Goal: Use online tool/utility

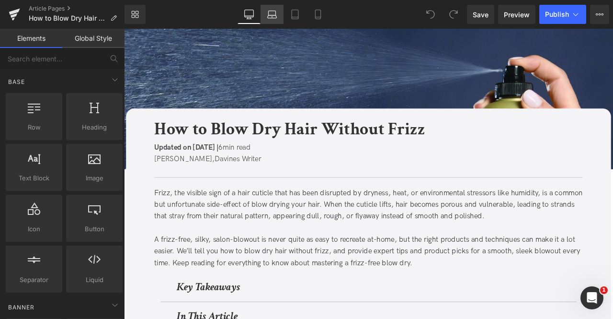
click at [273, 19] on icon at bounding box center [272, 15] width 10 height 10
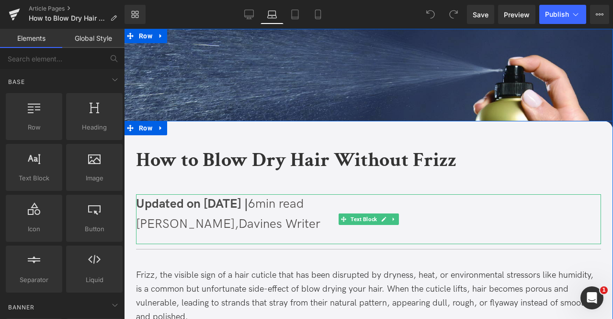
click at [196, 204] on span "Updated on [DATE] |" at bounding box center [192, 203] width 112 height 15
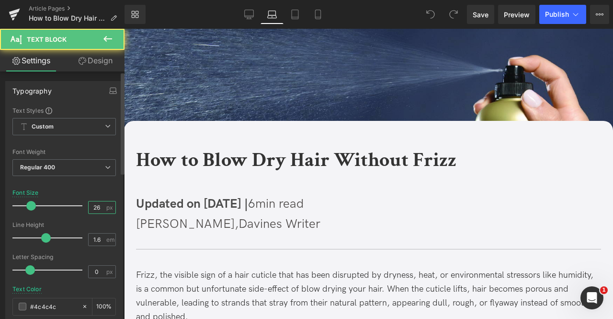
click at [97, 205] on input "26" at bounding box center [97, 207] width 17 height 12
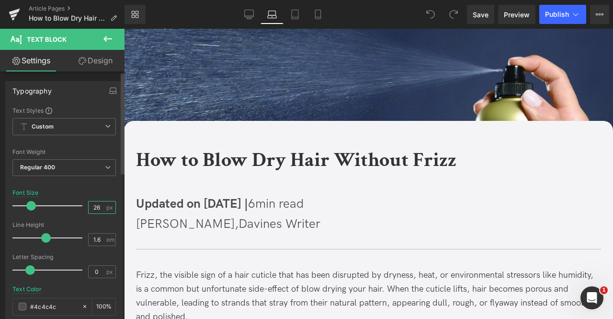
type input "2"
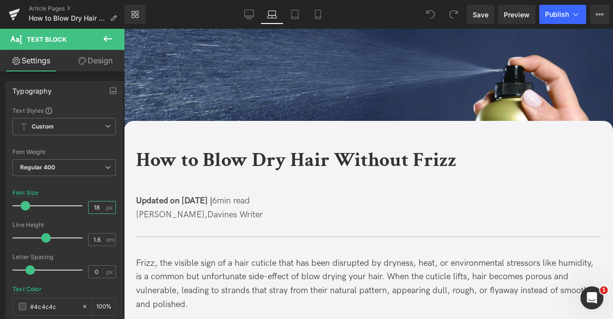
type input "18"
click at [94, 67] on link "Design" at bounding box center [95, 61] width 62 height 22
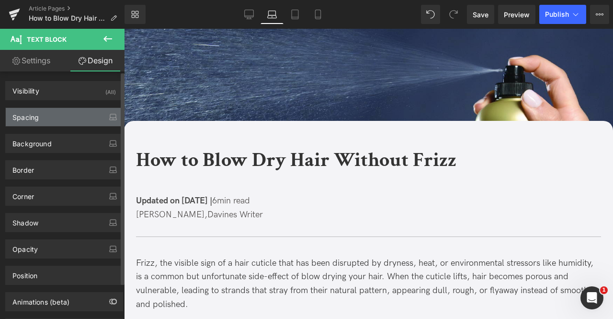
click at [66, 115] on div "Spacing" at bounding box center [64, 117] width 117 height 18
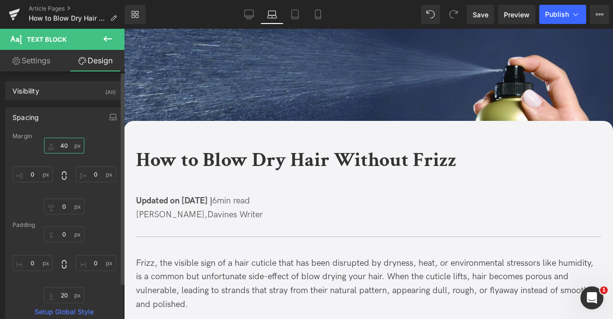
click at [63, 142] on input "text" at bounding box center [64, 146] width 40 height 16
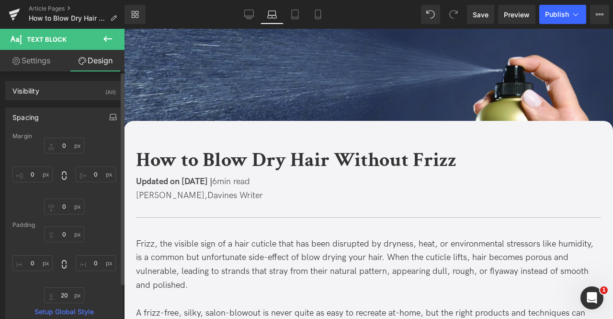
click at [109, 115] on icon "button" at bounding box center [113, 117] width 8 height 8
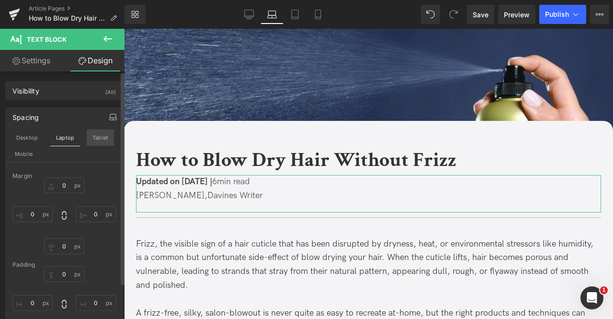
click at [103, 138] on button "Tablet" at bounding box center [100, 137] width 27 height 16
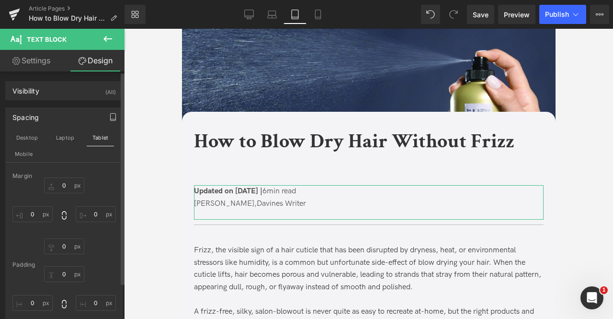
scroll to position [10, 0]
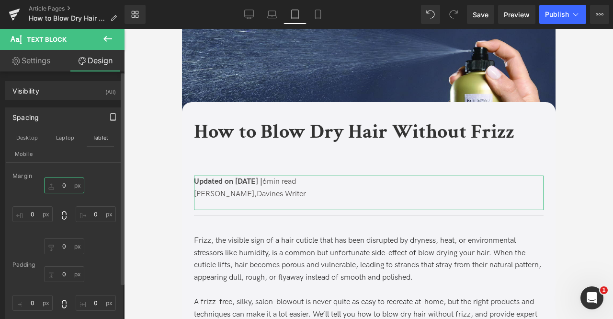
click at [66, 183] on input "0" at bounding box center [64, 185] width 40 height 16
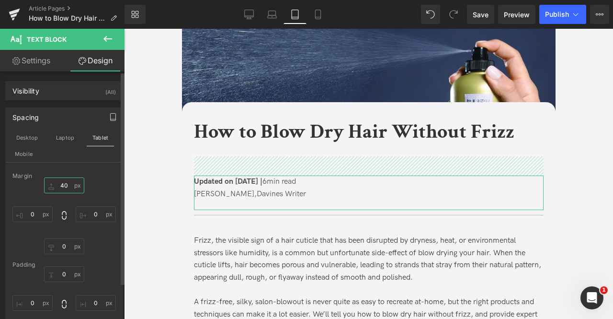
type input "0"
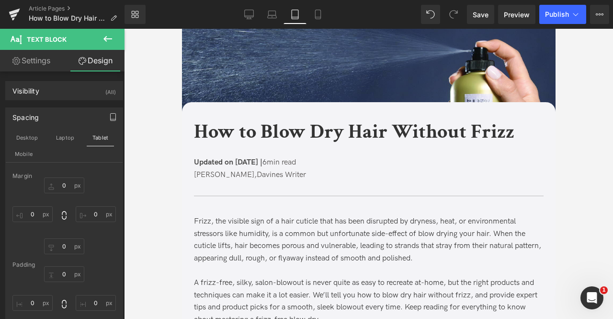
click at [227, 132] on b "How to Blow Dry Hair Without Frizz" at bounding box center [354, 131] width 321 height 26
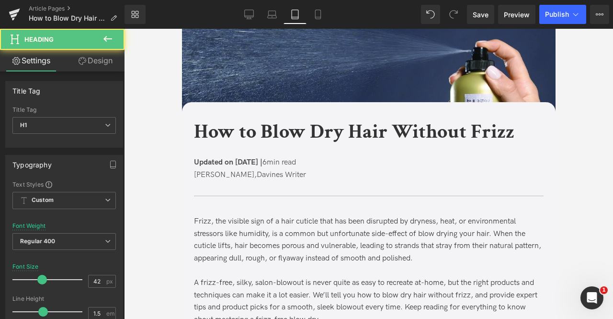
click at [94, 59] on link "Design" at bounding box center [95, 61] width 62 height 22
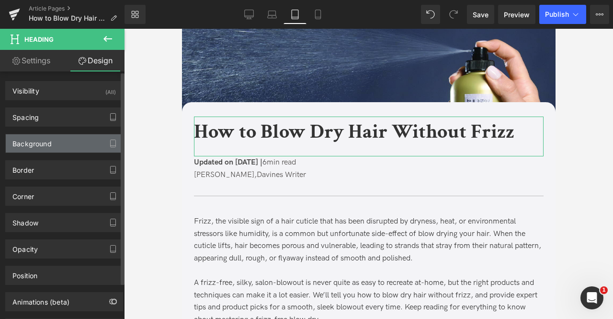
click at [72, 144] on div "Background" at bounding box center [64, 143] width 117 height 18
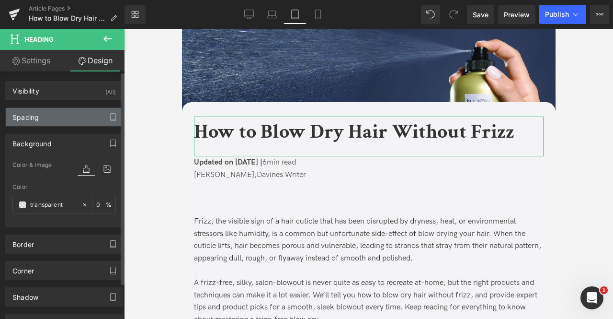
click at [57, 118] on div "Spacing" at bounding box center [64, 117] width 117 height 18
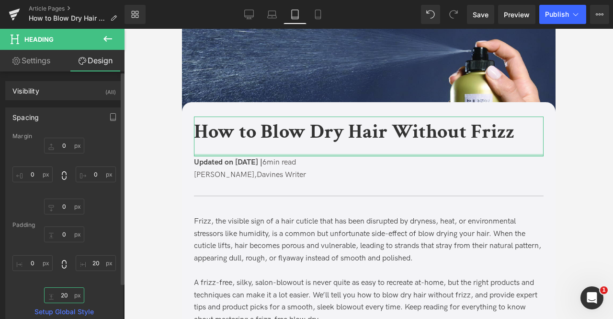
click at [64, 290] on input "20" at bounding box center [64, 295] width 40 height 16
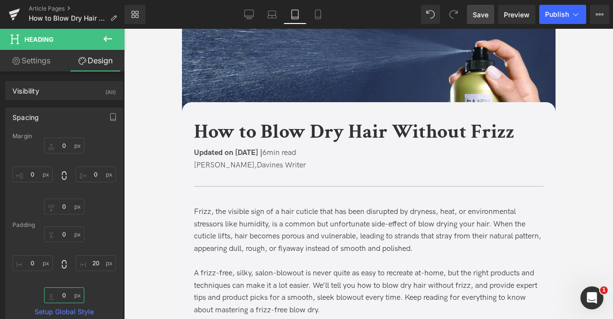
type input "0"
click at [484, 17] on span "Save" at bounding box center [481, 15] width 16 height 10
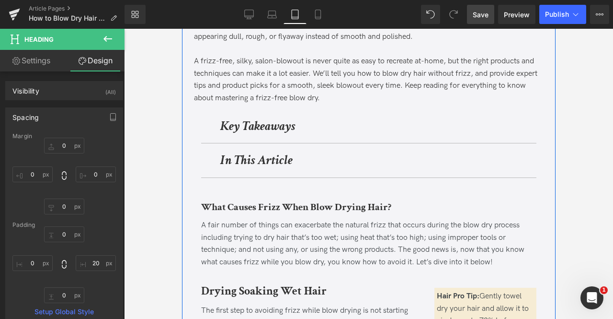
scroll to position [223, 0]
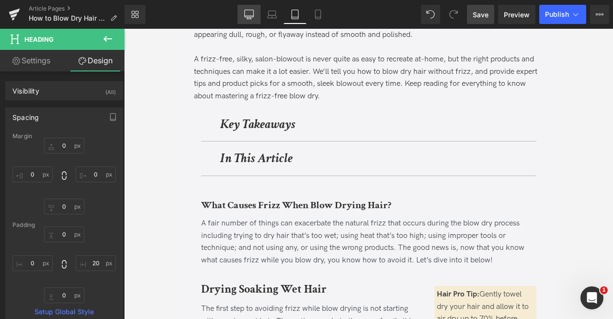
click at [252, 22] on link "Desktop" at bounding box center [249, 14] width 23 height 19
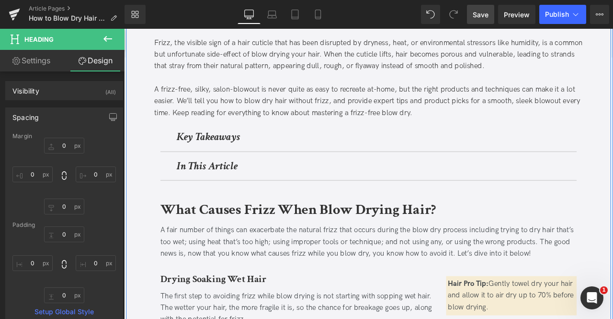
scroll to position [181, 0]
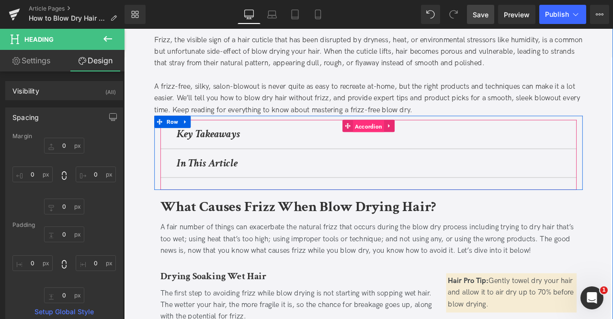
click at [408, 145] on span "Accordion" at bounding box center [414, 144] width 37 height 14
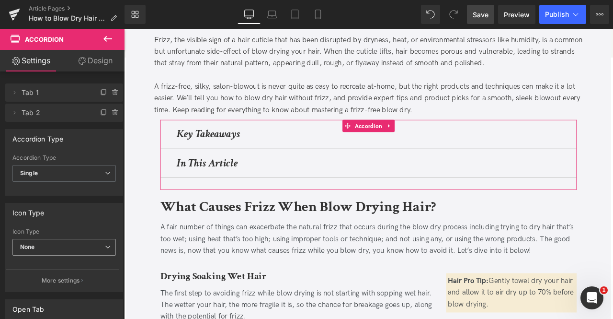
click at [74, 244] on span "None" at bounding box center [63, 247] width 103 height 17
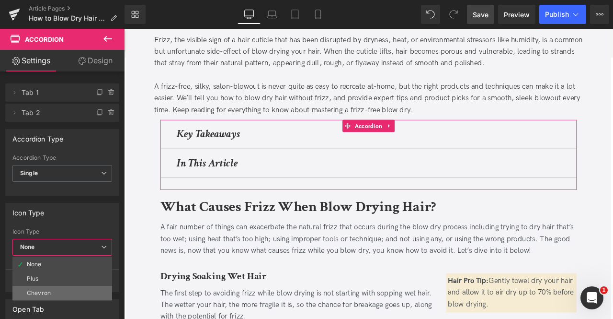
click at [57, 292] on li "Chevron" at bounding box center [62, 293] width 100 height 14
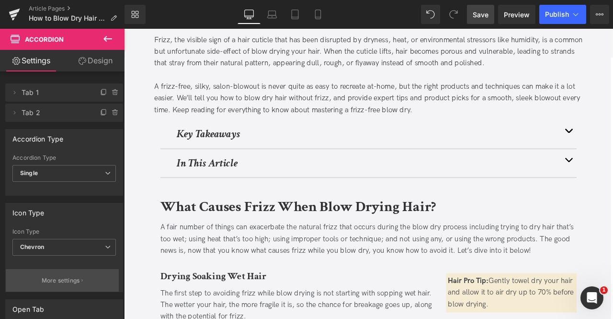
click at [52, 272] on button "More settings" at bounding box center [62, 280] width 113 height 23
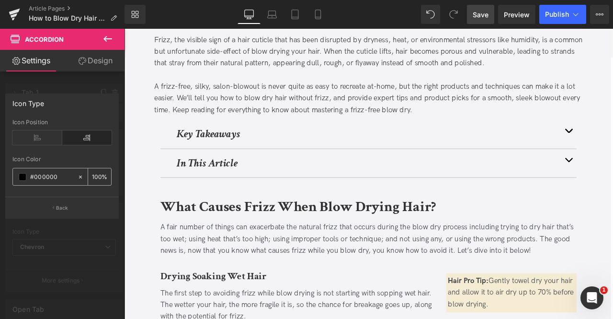
click at [61, 176] on input "#000000" at bounding box center [51, 177] width 43 height 11
type input "#333333"
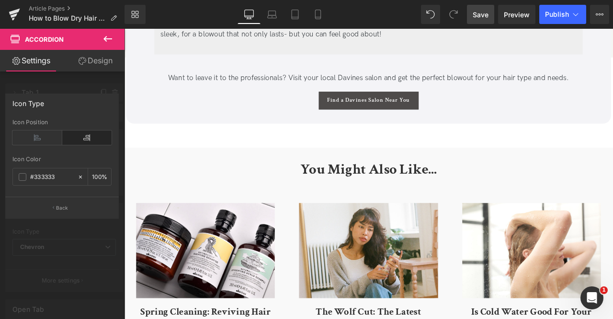
scroll to position [2924, 0]
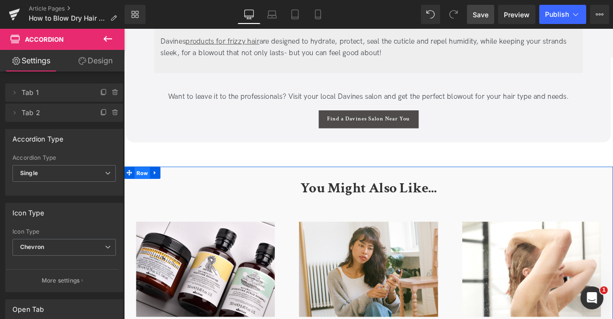
click at [143, 207] on span "Row" at bounding box center [146, 200] width 18 height 14
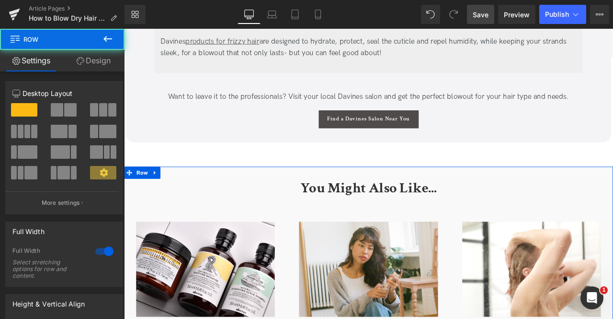
click at [83, 69] on link "Design" at bounding box center [93, 61] width 62 height 22
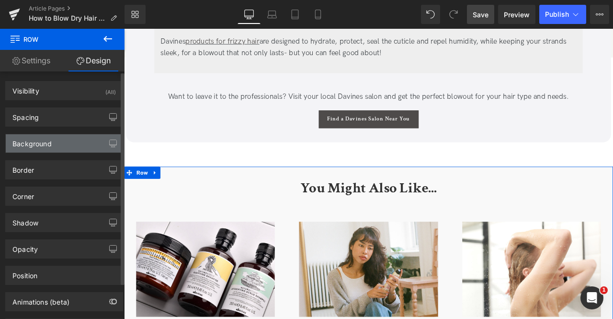
click at [57, 145] on div "Background" at bounding box center [64, 143] width 117 height 18
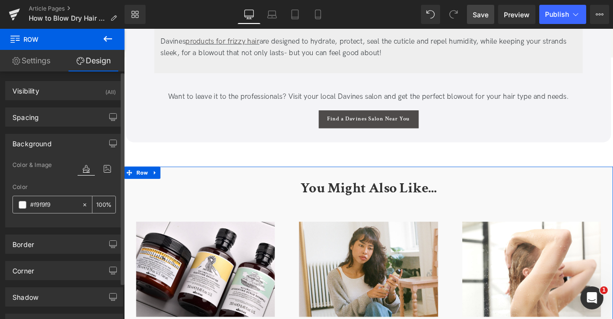
click at [53, 202] on input "#f9f9f9" at bounding box center [53, 204] width 47 height 11
paste input "4f4f7"
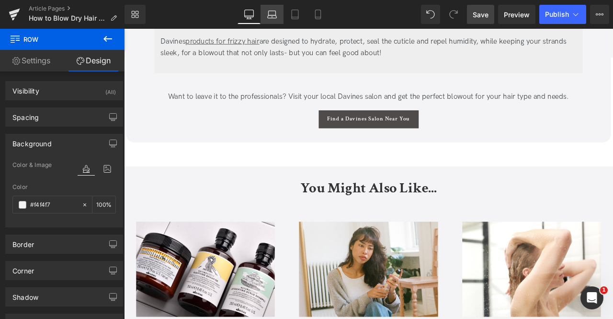
type input "#f4f4f7"
click at [267, 16] on link "Laptop" at bounding box center [272, 14] width 23 height 19
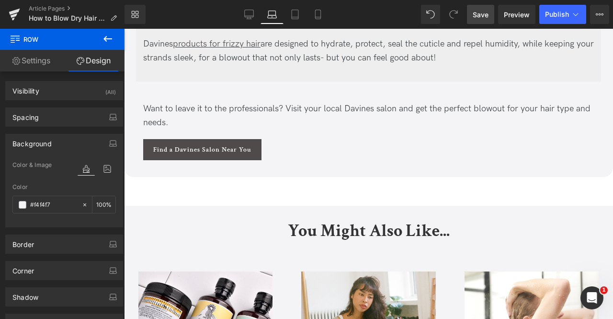
scroll to position [3062, 0]
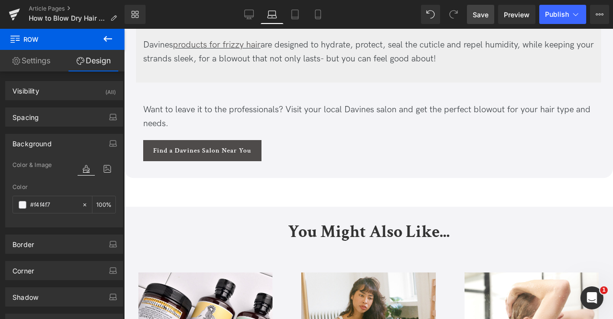
click at [236, 108] on div "Want to leave it to the professionals? Visit your local Davines salon and get t…" at bounding box center [368, 117] width 451 height 28
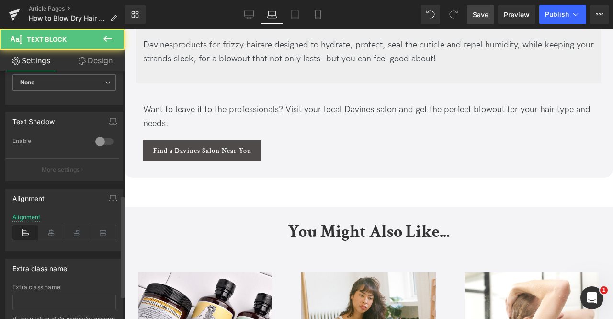
scroll to position [355, 0]
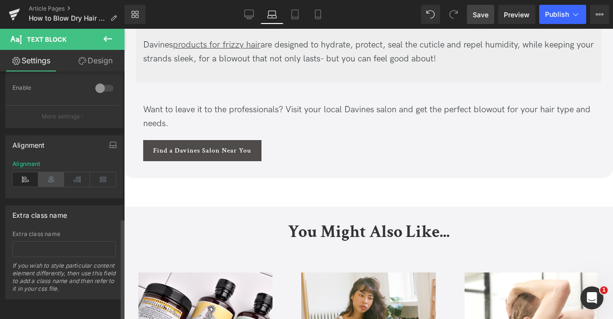
click at [45, 173] on icon at bounding box center [51, 179] width 26 height 14
click at [109, 141] on icon "button" at bounding box center [113, 145] width 8 height 8
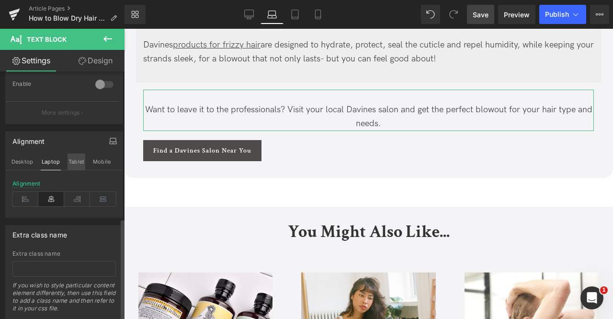
click at [77, 160] on button "Tablet" at bounding box center [77, 161] width 18 height 16
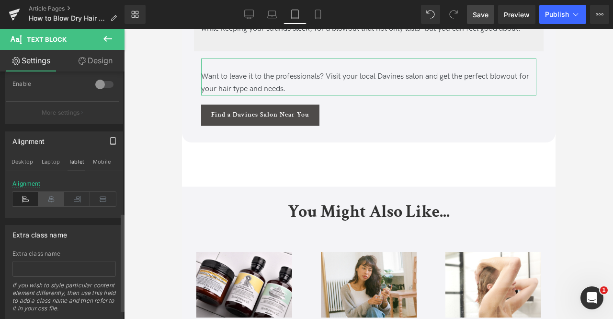
click at [46, 202] on icon at bounding box center [51, 199] width 26 height 14
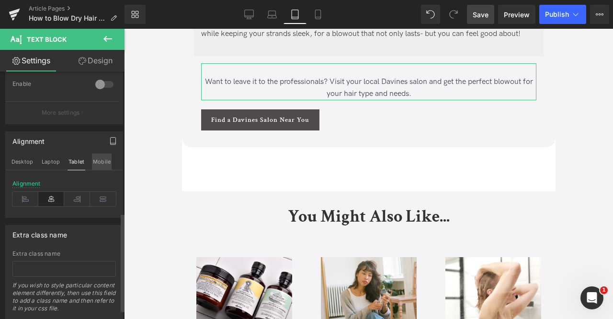
click at [92, 162] on button "Mobile" at bounding box center [102, 161] width 20 height 16
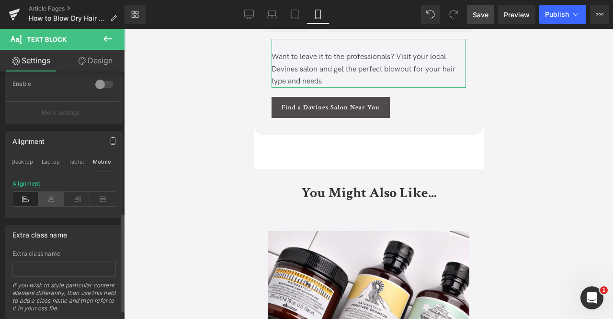
scroll to position [4585, 0]
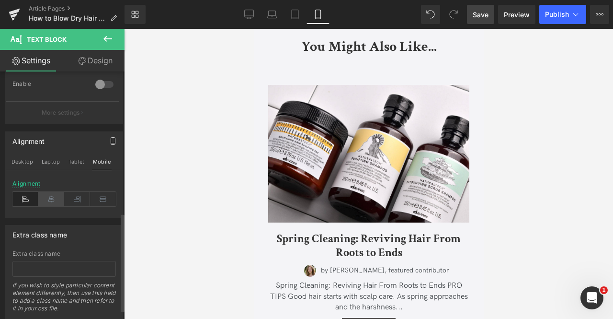
click at [53, 198] on icon at bounding box center [51, 199] width 26 height 14
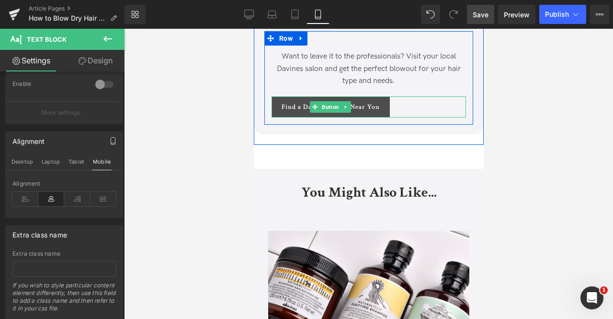
click at [321, 113] on span "Button" at bounding box center [330, 106] width 21 height 11
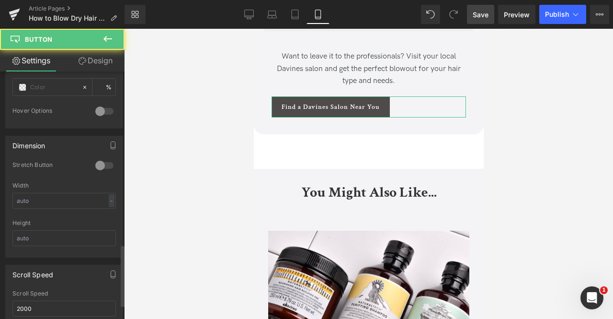
scroll to position [694, 0]
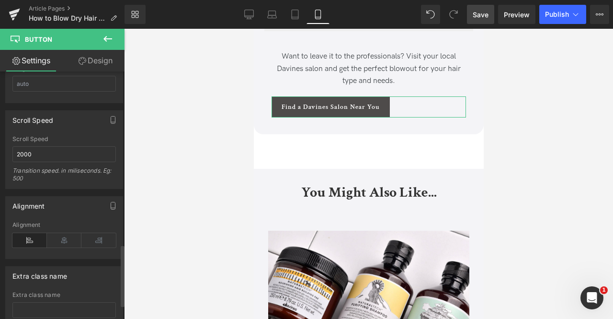
click at [54, 224] on div "Alignment" at bounding box center [63, 239] width 103 height 37
click at [75, 233] on icon at bounding box center [64, 240] width 34 height 14
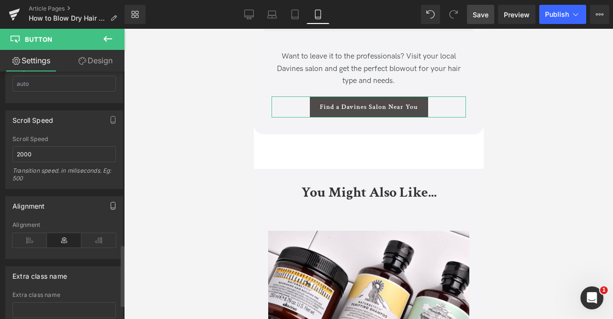
click at [109, 202] on icon "button" at bounding box center [113, 206] width 8 height 8
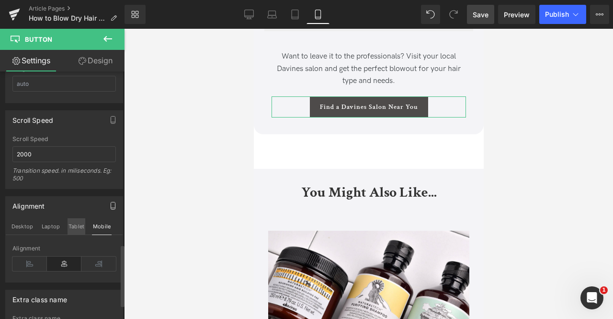
click at [77, 218] on button "Tablet" at bounding box center [77, 226] width 18 height 16
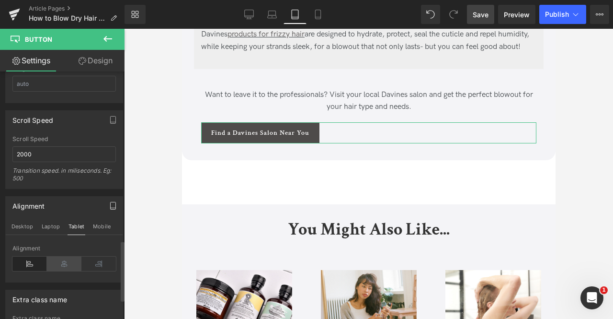
click at [53, 256] on icon at bounding box center [64, 263] width 34 height 14
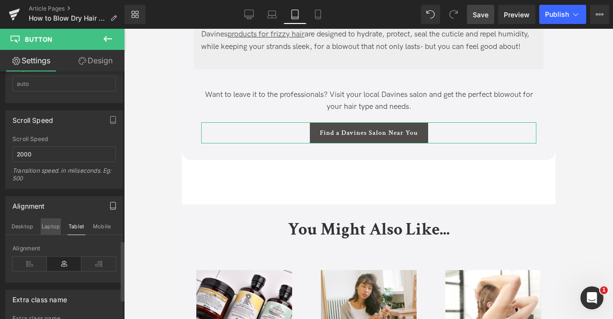
click at [50, 224] on button "Laptop" at bounding box center [51, 226] width 20 height 16
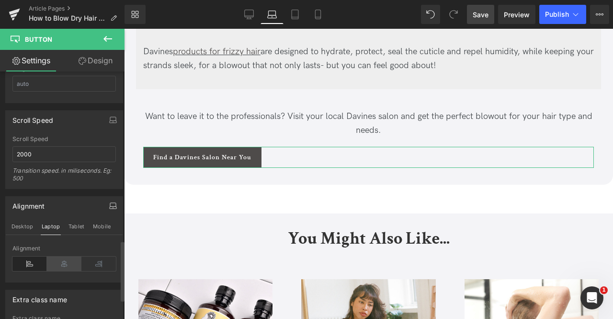
click at [60, 257] on icon at bounding box center [64, 263] width 34 height 14
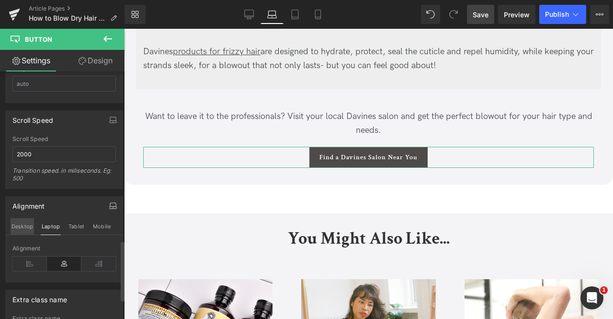
click at [22, 219] on button "Desktop" at bounding box center [22, 226] width 23 height 16
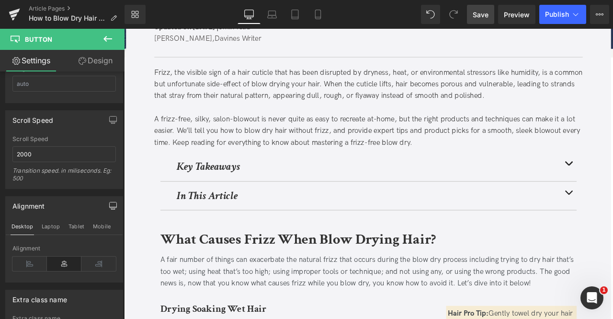
scroll to position [0, 0]
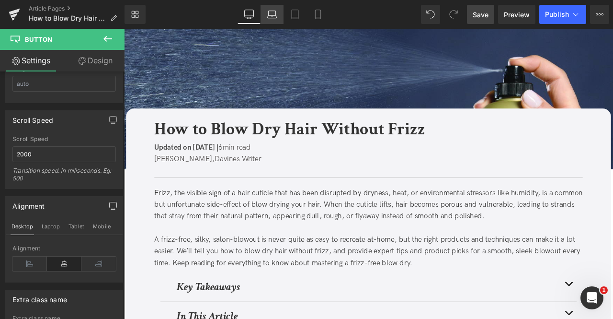
click at [277, 17] on link "Laptop" at bounding box center [272, 14] width 23 height 19
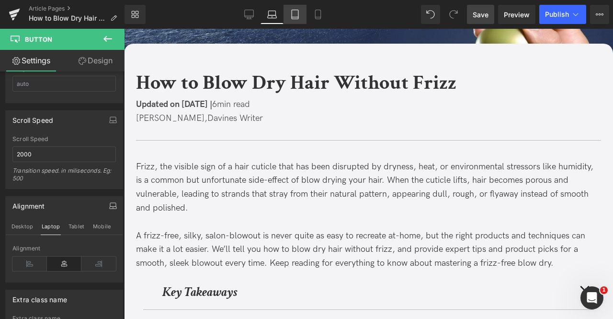
click at [291, 16] on icon at bounding box center [295, 15] width 10 height 10
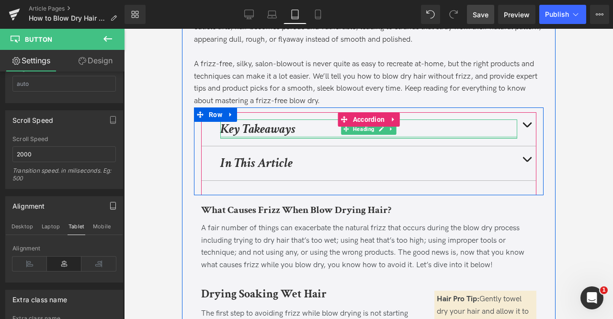
scroll to position [219, 0]
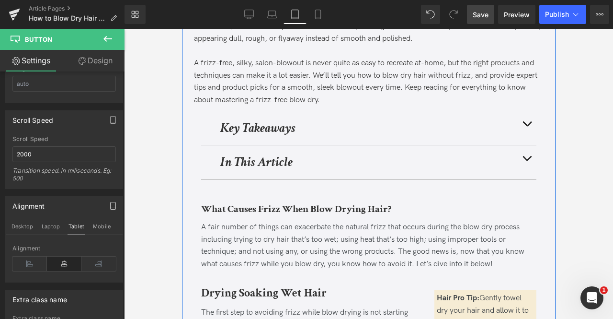
click at [264, 123] on strong "Key Takeaways" at bounding box center [257, 127] width 75 height 17
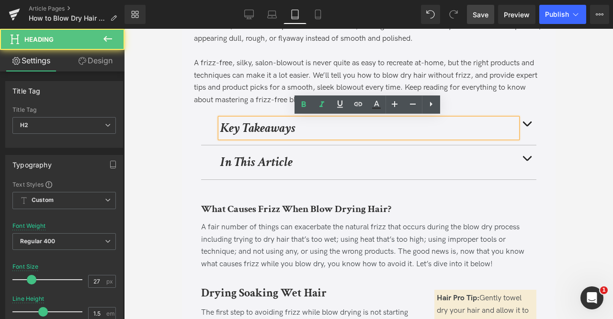
click at [245, 129] on strong "Key Takeaways" at bounding box center [257, 127] width 75 height 17
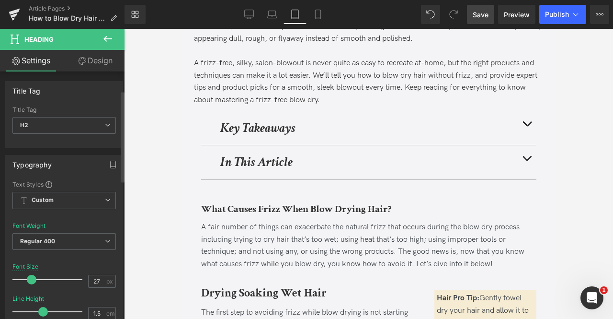
scroll to position [111, 0]
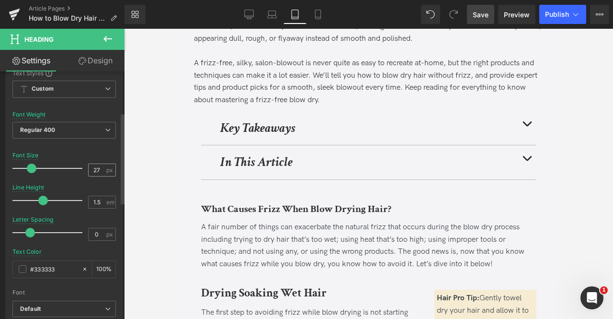
click at [96, 173] on input "27" at bounding box center [97, 170] width 17 height 12
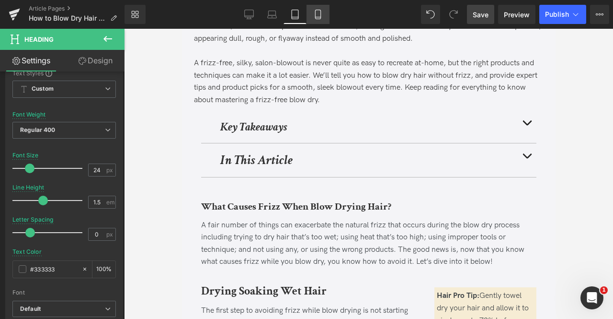
click at [315, 13] on icon at bounding box center [318, 15] width 10 height 10
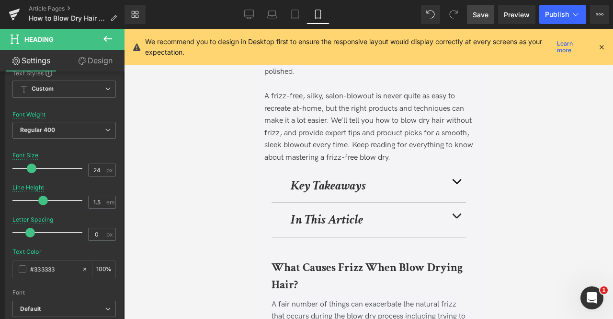
scroll to position [277, 0]
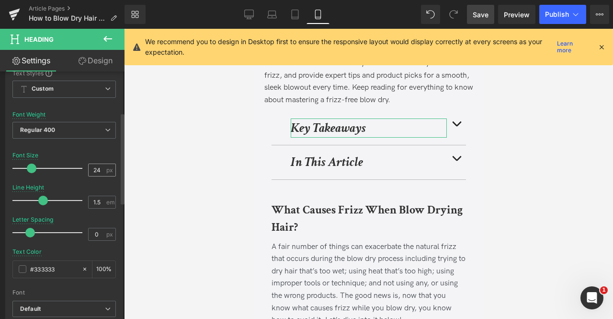
click at [106, 169] on span "px" at bounding box center [110, 170] width 8 height 6
click at [98, 168] on input "24" at bounding box center [97, 170] width 17 height 12
type input "24"
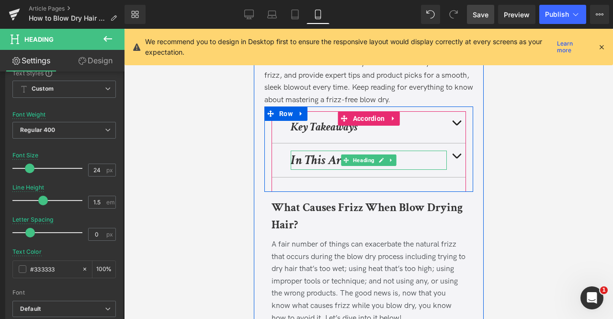
click at [315, 157] on strong "In This Article" at bounding box center [326, 159] width 72 height 17
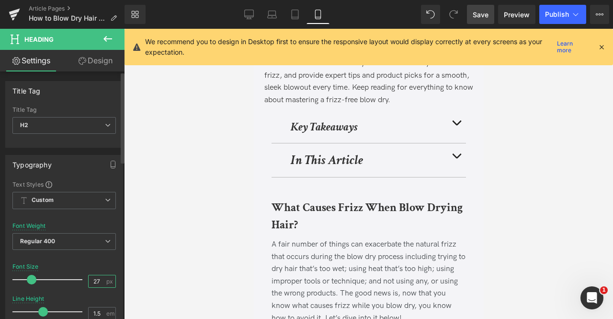
click at [96, 275] on input "27" at bounding box center [97, 281] width 17 height 12
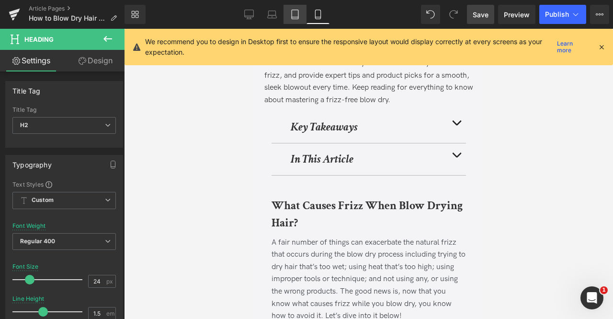
click at [294, 18] on icon at bounding box center [295, 15] width 10 height 10
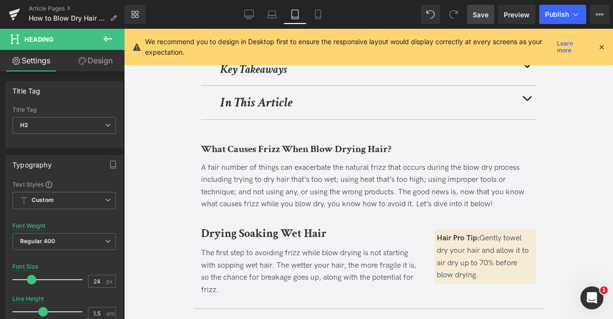
scroll to position [219, 0]
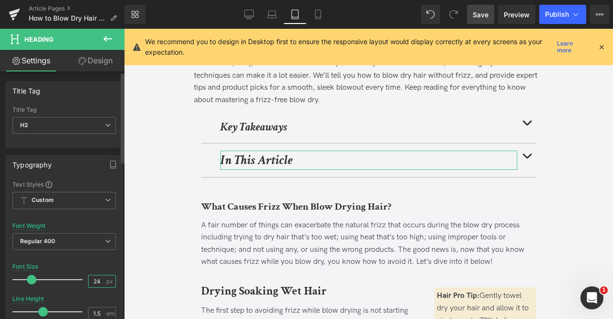
click at [98, 282] on input "24" at bounding box center [97, 281] width 17 height 12
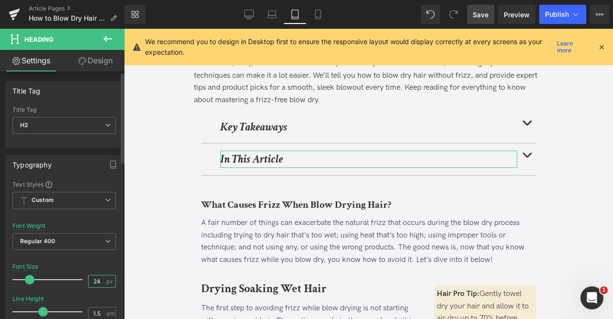
type input "24"
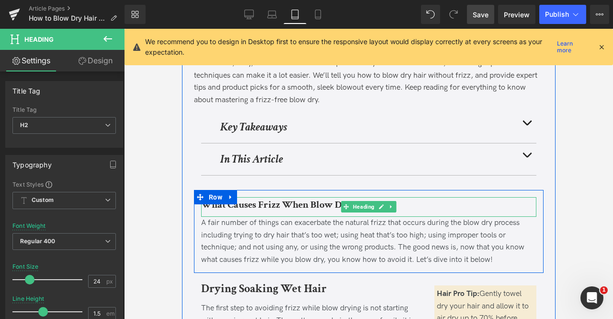
click at [264, 201] on b "What Causes Frizz When Blow Drying Hair?" at bounding box center [296, 204] width 190 height 13
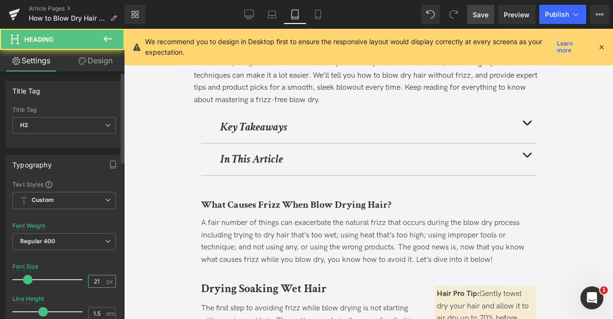
click at [99, 279] on input "21" at bounding box center [97, 281] width 17 height 12
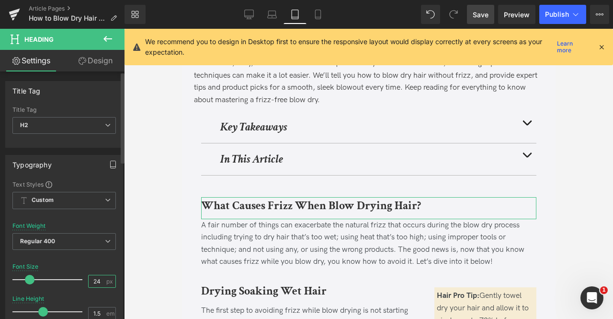
type input "24"
click at [113, 166] on icon "button" at bounding box center [113, 164] width 8 height 8
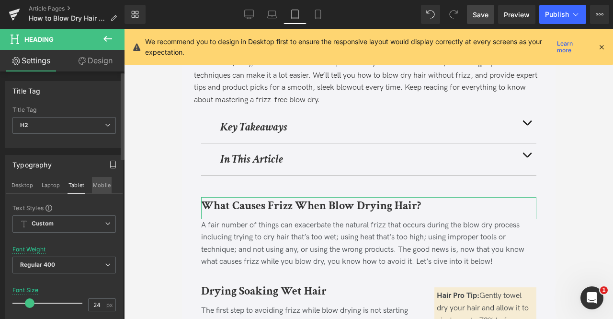
click at [93, 184] on button "Mobile" at bounding box center [102, 185] width 20 height 16
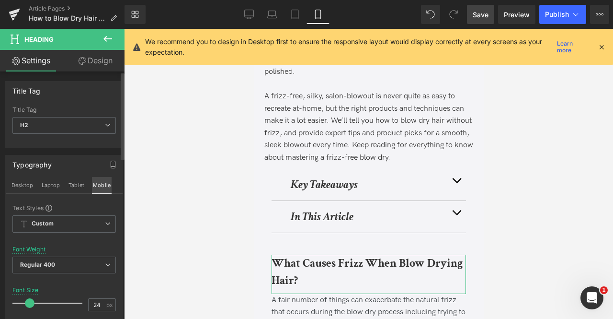
scroll to position [277, 0]
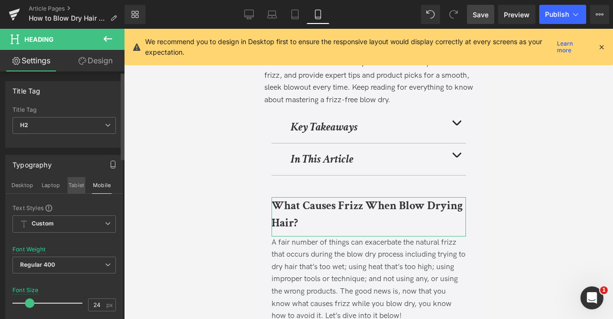
click at [80, 184] on button "Tablet" at bounding box center [77, 185] width 18 height 16
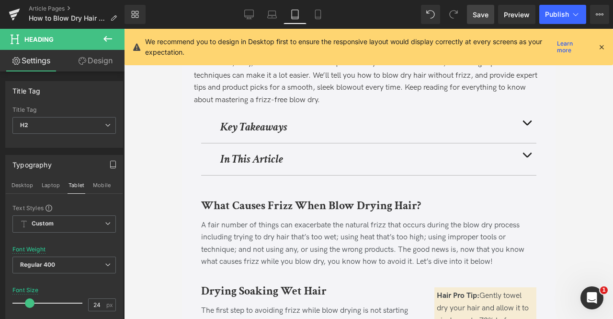
scroll to position [258, 0]
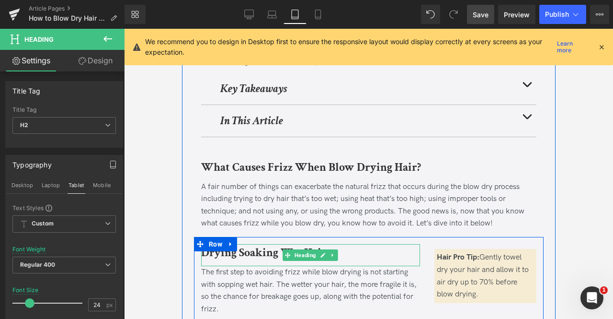
click at [242, 252] on b "Drying Soaking Wet Hair" at bounding box center [264, 252] width 126 height 15
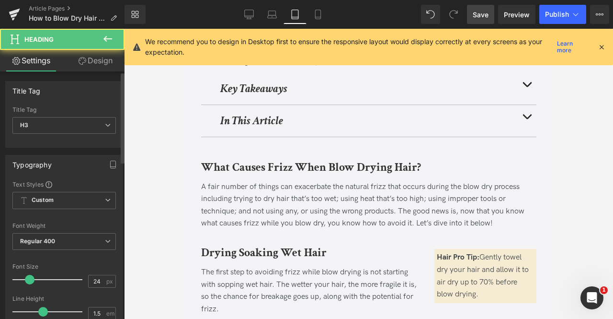
click at [98, 289] on div at bounding box center [63, 292] width 103 height 6
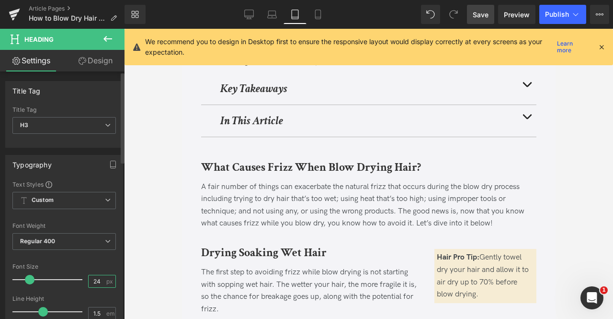
click at [98, 281] on input "24" at bounding box center [97, 281] width 17 height 12
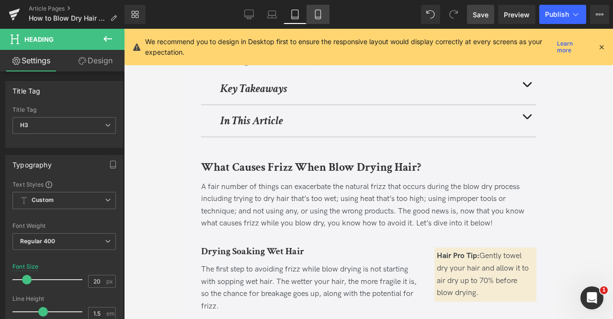
click at [318, 15] on icon at bounding box center [318, 15] width 10 height 10
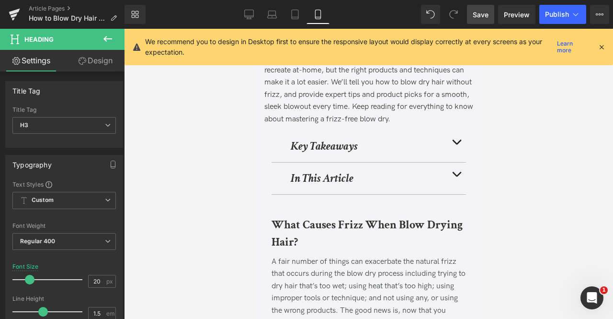
scroll to position [369, 0]
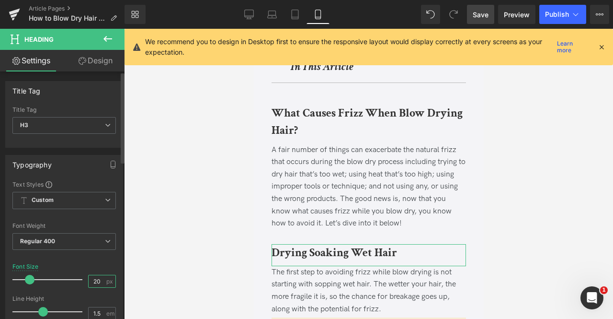
click at [96, 277] on input "20" at bounding box center [97, 281] width 17 height 12
type input "20"
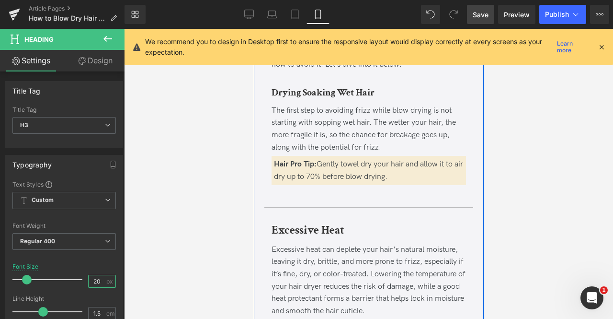
scroll to position [528, 0]
click at [291, 229] on b "Excessive Heat" at bounding box center [307, 229] width 73 height 15
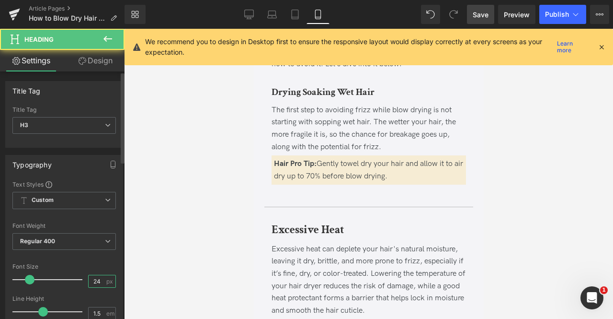
click at [95, 285] on input "24" at bounding box center [97, 281] width 17 height 12
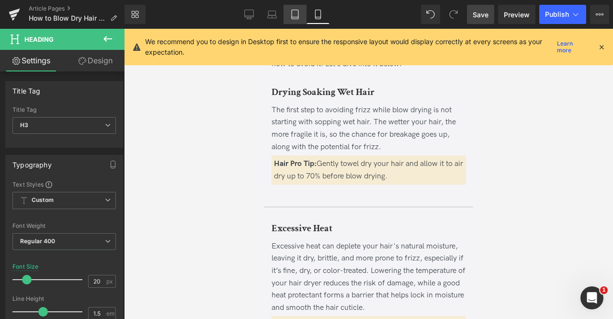
click at [293, 20] on link "Tablet" at bounding box center [295, 14] width 23 height 19
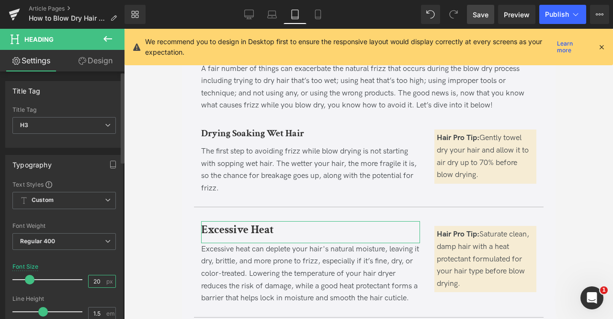
click at [100, 278] on input "20" at bounding box center [97, 281] width 17 height 12
type input "20"
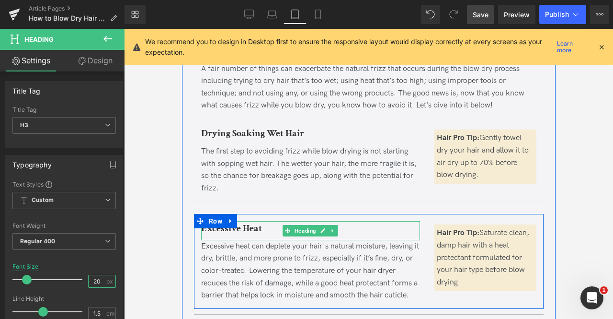
scroll to position [540, 0]
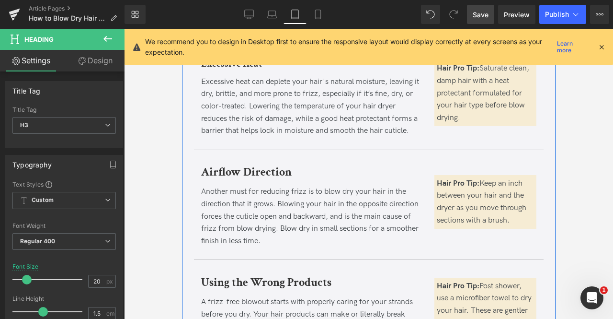
click at [239, 165] on b "Airflow Direction" at bounding box center [246, 171] width 91 height 15
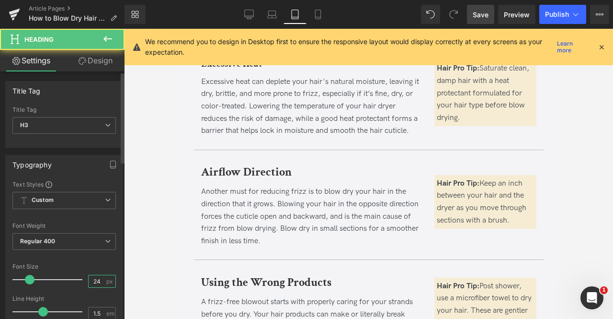
click at [99, 278] on input "24" at bounding box center [97, 281] width 17 height 12
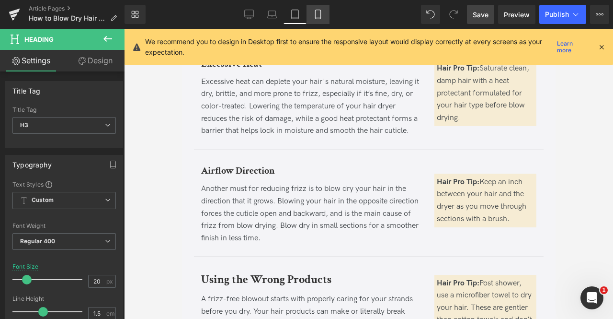
click at [316, 17] on icon at bounding box center [317, 17] width 5 height 0
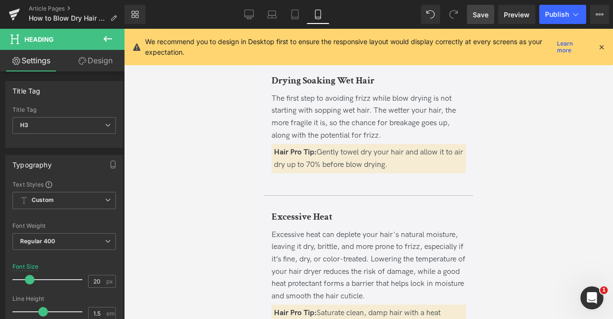
scroll to position [759, 0]
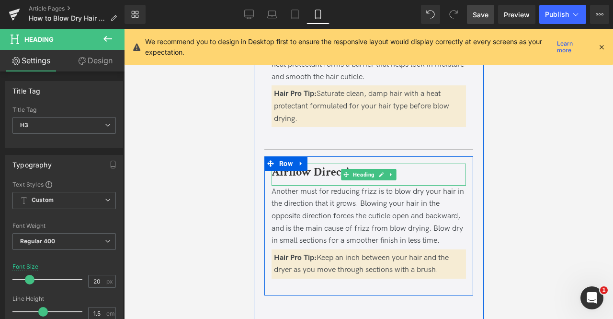
click at [301, 172] on b "Airflow Direction" at bounding box center [316, 171] width 91 height 15
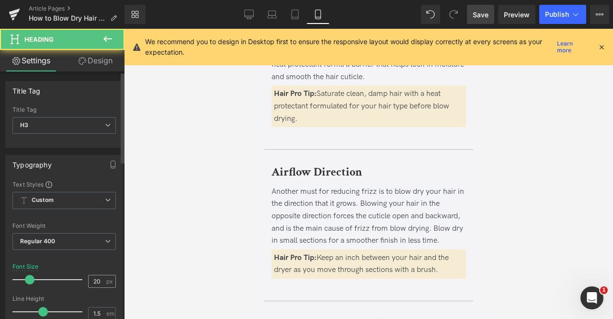
click at [102, 275] on div "20 px" at bounding box center [102, 281] width 28 height 13
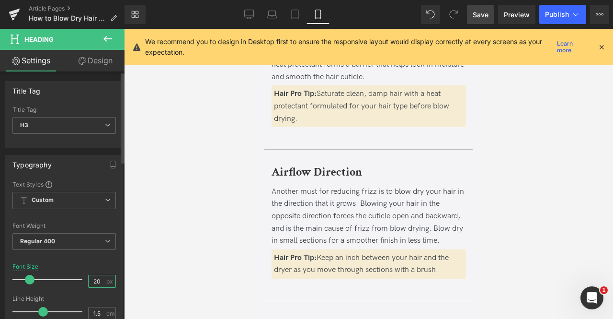
click at [101, 276] on input "20" at bounding box center [97, 281] width 17 height 12
type input "20"
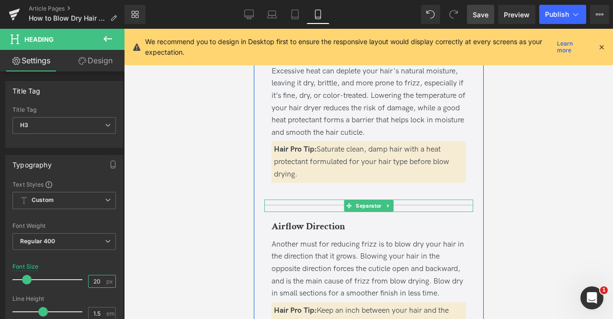
scroll to position [830, 0]
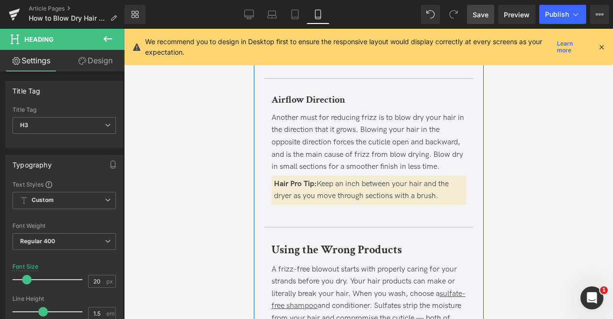
click at [294, 250] on b "Using the Wrong Products" at bounding box center [336, 249] width 130 height 15
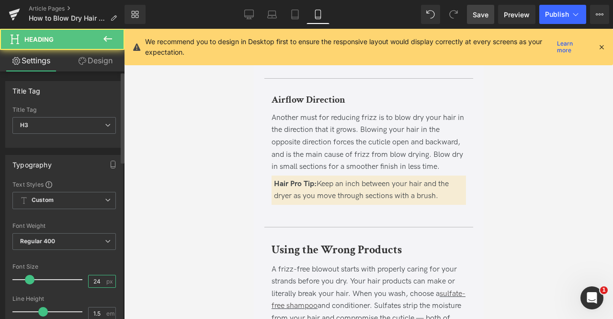
click at [96, 281] on input "24" at bounding box center [97, 281] width 17 height 12
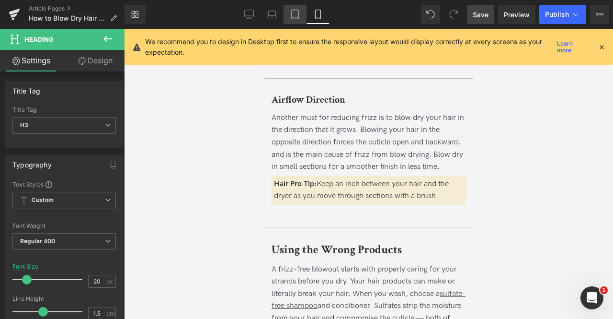
click at [297, 13] on icon at bounding box center [295, 15] width 10 height 10
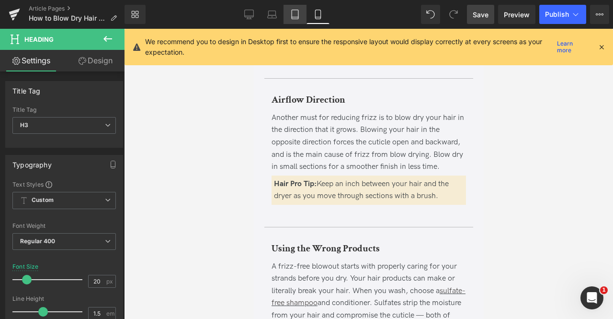
scroll to position [570, 0]
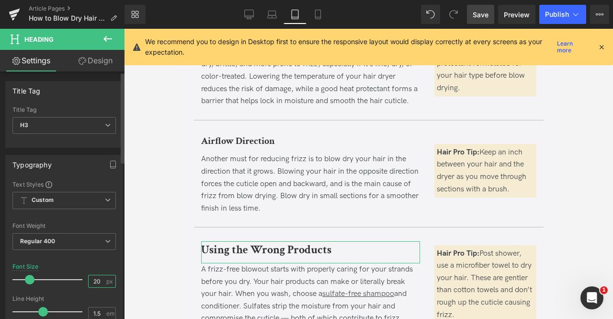
click at [100, 279] on input "20" at bounding box center [97, 281] width 17 height 12
type input "20"
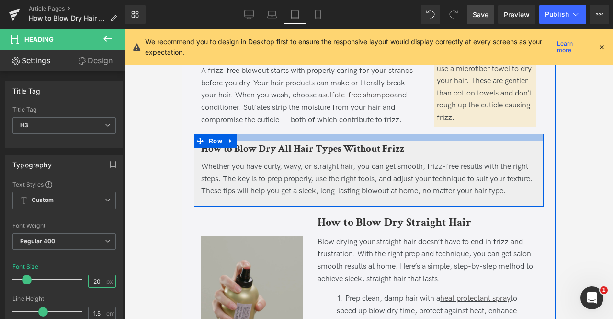
scroll to position [733, 0]
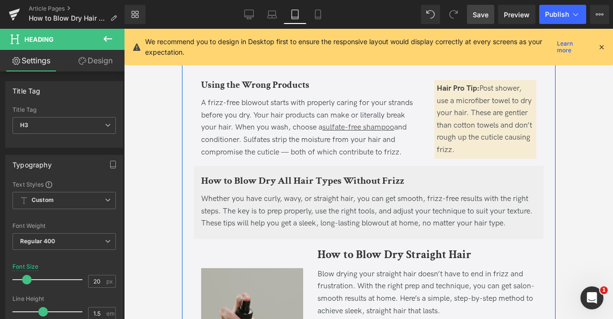
click at [264, 183] on b "How to Blow Dry All Hair Types Without Frizz" at bounding box center [302, 180] width 203 height 13
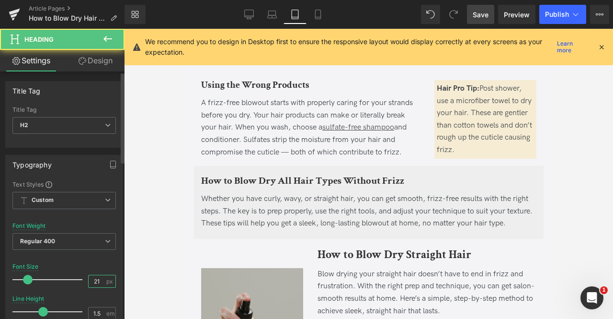
click at [101, 277] on input "21" at bounding box center [97, 281] width 17 height 12
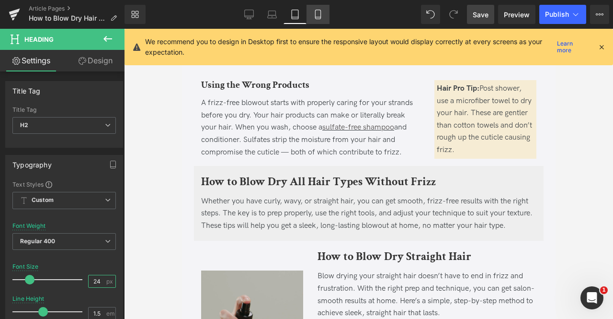
type input "24"
click at [315, 16] on icon at bounding box center [318, 15] width 10 height 10
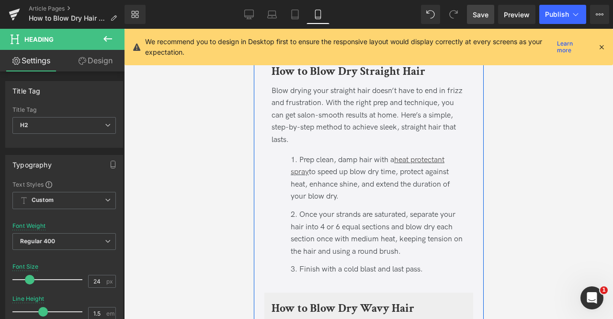
scroll to position [1581, 0]
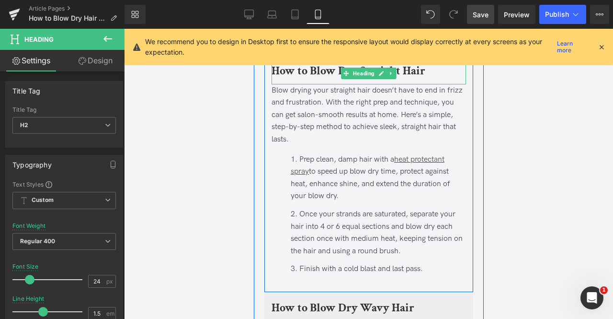
click at [302, 71] on b "How to Blow Dry Straight Hair" at bounding box center [348, 70] width 154 height 15
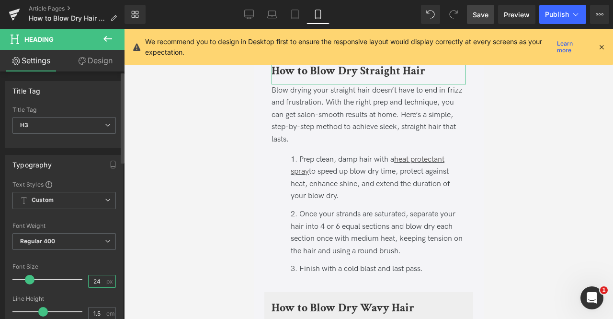
click at [97, 280] on input "24" at bounding box center [97, 281] width 17 height 12
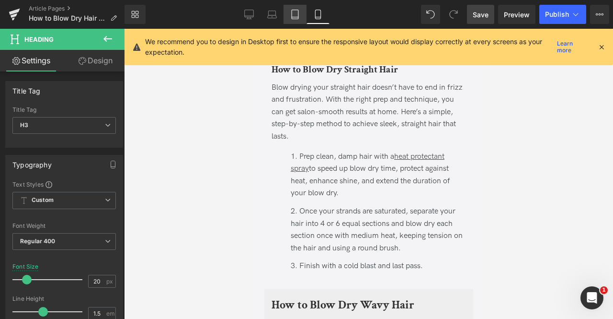
click at [293, 17] on icon at bounding box center [295, 17] width 7 height 0
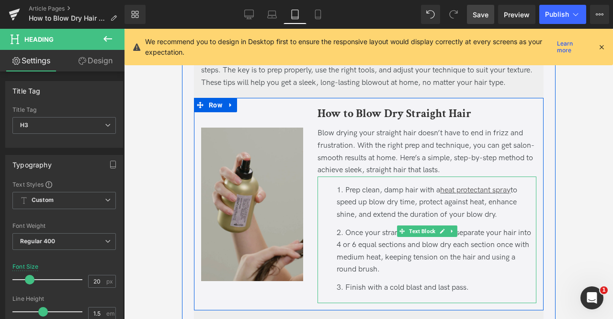
scroll to position [875, 0]
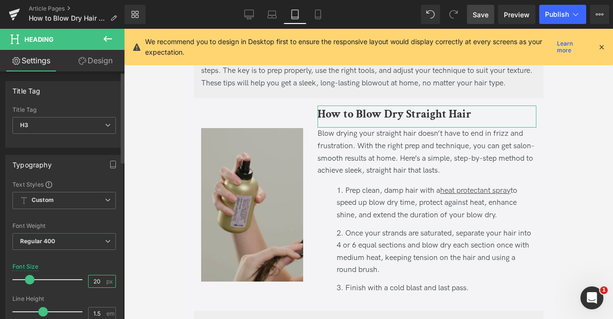
click at [100, 276] on input "20" at bounding box center [97, 281] width 17 height 12
type input "20"
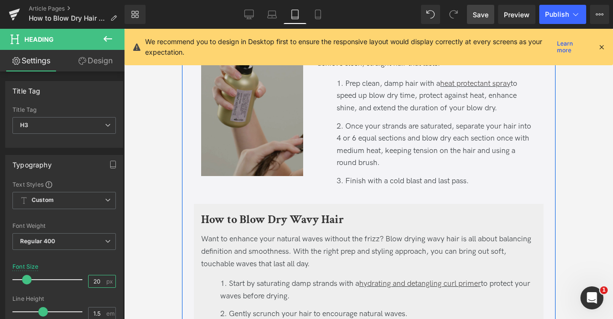
scroll to position [980, 0]
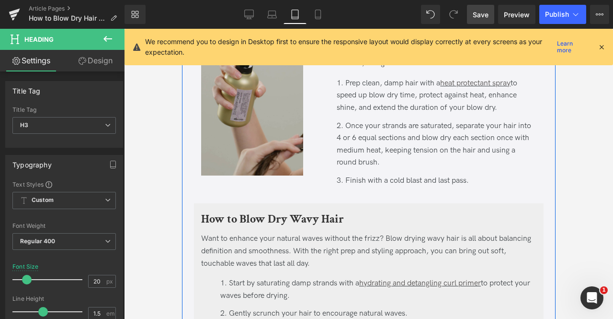
click at [242, 226] on b "How to Blow Dry Wavy Hair" at bounding box center [272, 218] width 143 height 15
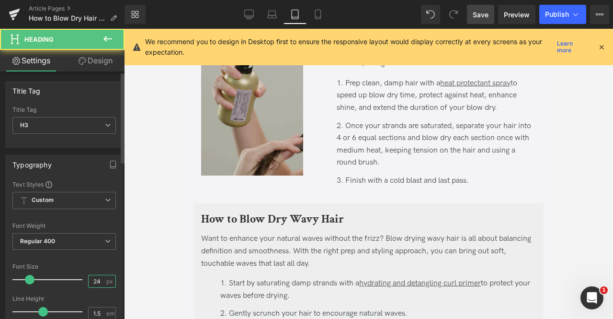
click at [100, 278] on input "24" at bounding box center [97, 281] width 17 height 12
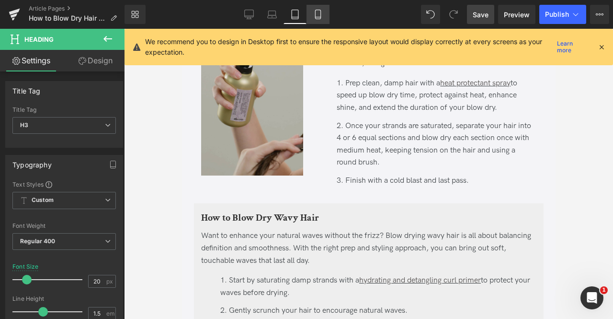
click at [312, 13] on link "Mobile" at bounding box center [318, 14] width 23 height 19
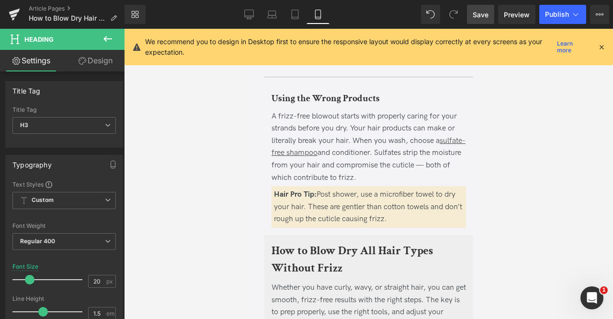
scroll to position [1654, 0]
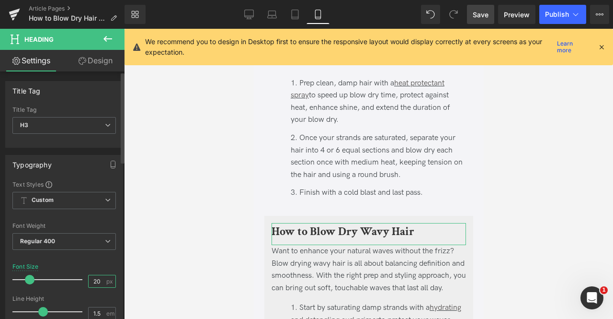
click at [100, 278] on input "20" at bounding box center [97, 281] width 17 height 12
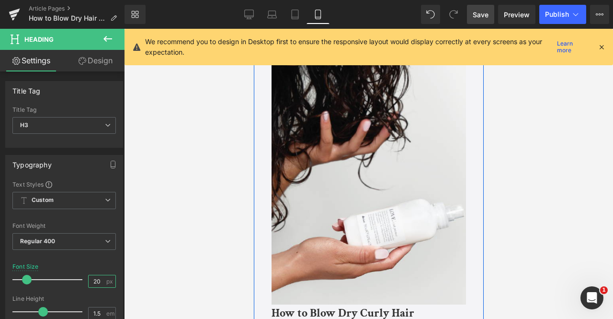
scroll to position [2177, 0]
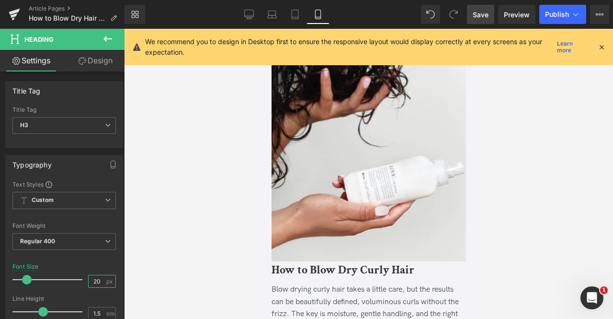
type input "20"
click at [306, 283] on div "Rendering Content" at bounding box center [306, 280] width 59 height 11
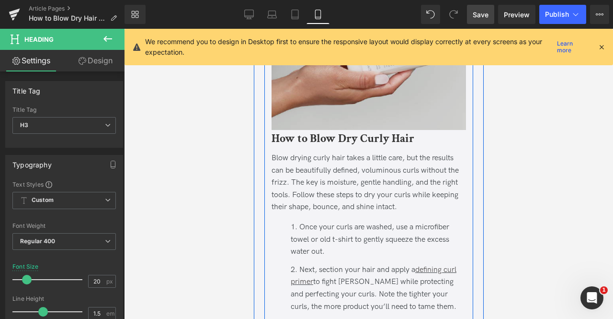
scroll to position [2308, 0]
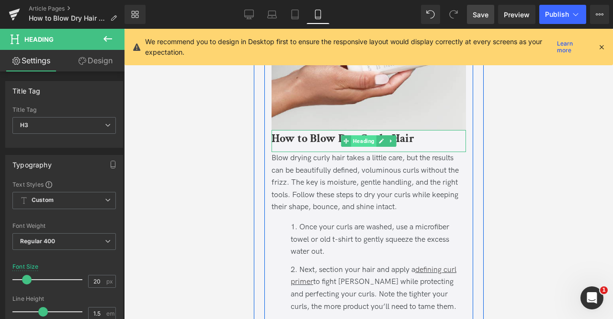
click at [355, 147] on span "Heading" at bounding box center [363, 140] width 25 height 11
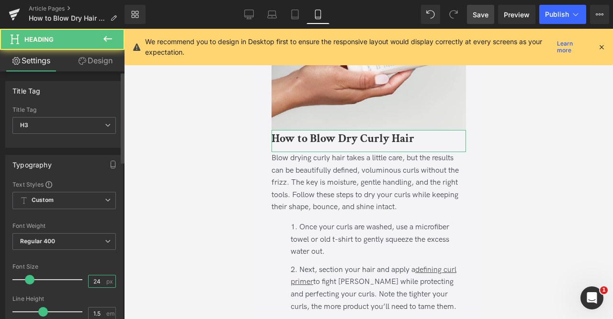
click at [99, 277] on input "24" at bounding box center [97, 281] width 17 height 12
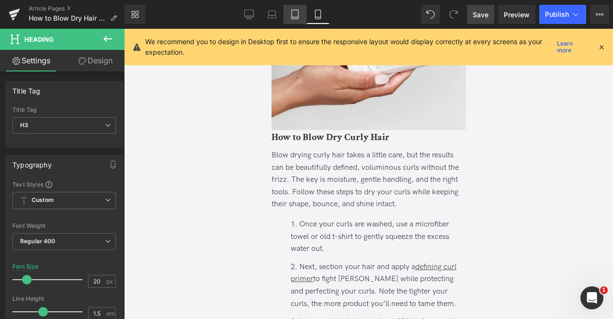
click at [292, 16] on icon at bounding box center [295, 14] width 7 height 9
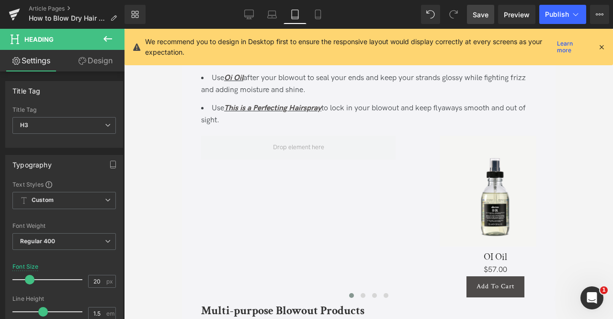
scroll to position [1257, 0]
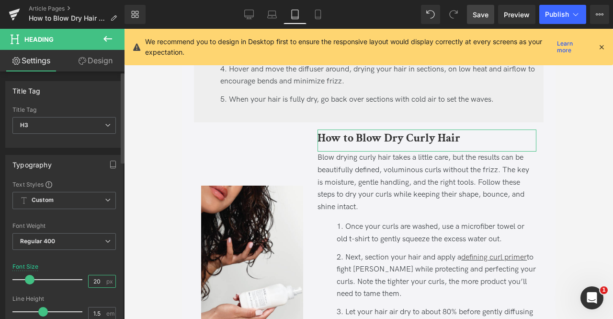
click at [101, 280] on input "20" at bounding box center [97, 281] width 17 height 12
type input "20"
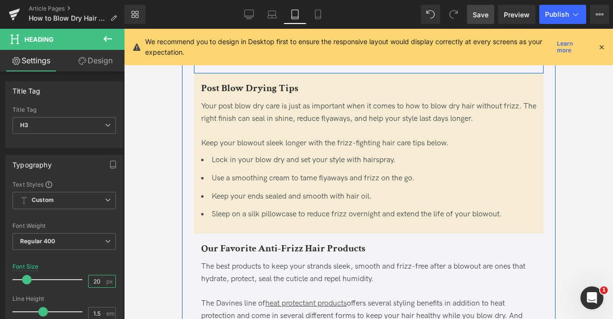
scroll to position [1585, 0]
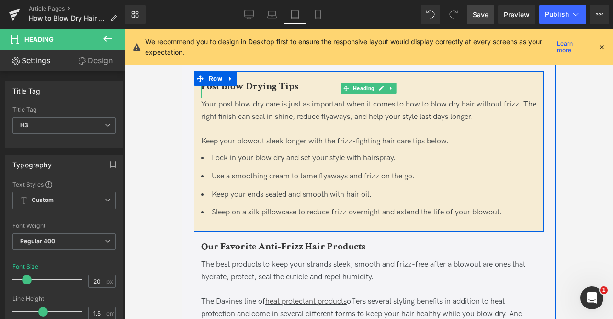
click at [262, 92] on b "Post Blow Drying Tips" at bounding box center [249, 86] width 97 height 13
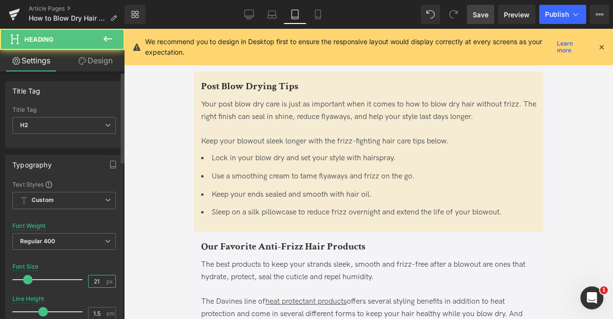
click at [99, 280] on input "21" at bounding box center [97, 281] width 17 height 12
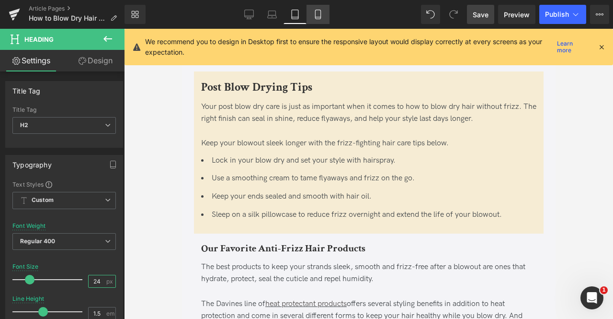
type input "24"
click at [318, 16] on icon at bounding box center [318, 15] width 10 height 10
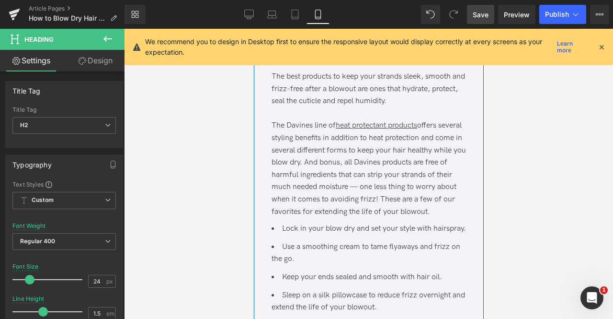
scroll to position [2920, 0]
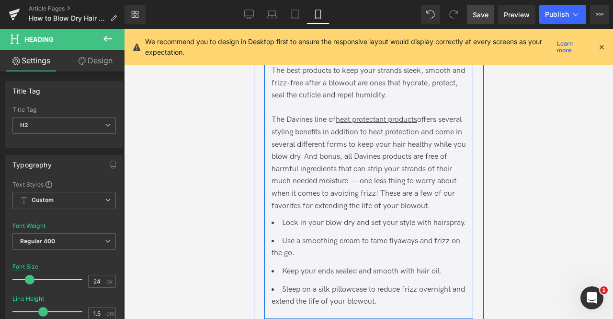
click at [298, 58] on b "Our Favorite Anti-Frizz Hair Products" at bounding box center [365, 51] width 189 height 15
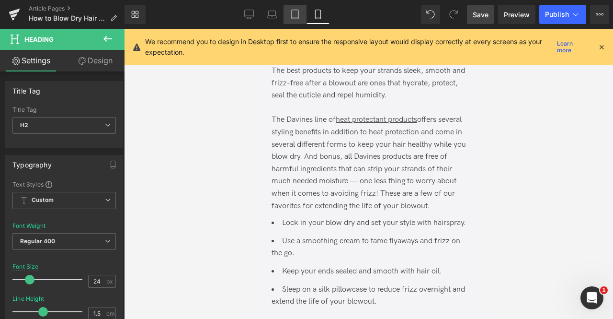
click at [285, 14] on link "Tablet" at bounding box center [295, 14] width 23 height 19
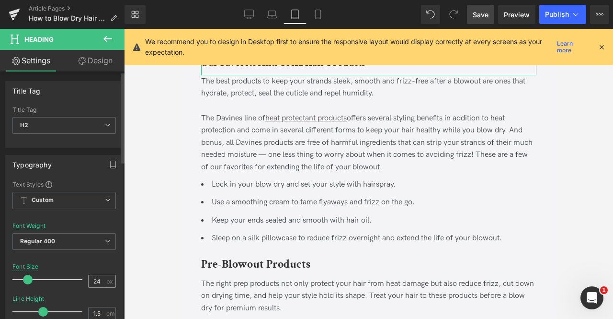
click at [103, 275] on div "24 px" at bounding box center [102, 281] width 28 height 13
click at [98, 277] on input "24" at bounding box center [97, 281] width 17 height 12
type input "24"
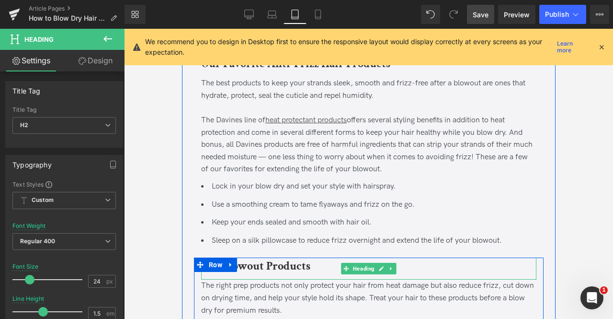
click at [262, 273] on b "Pre-Blowout Products" at bounding box center [255, 265] width 109 height 15
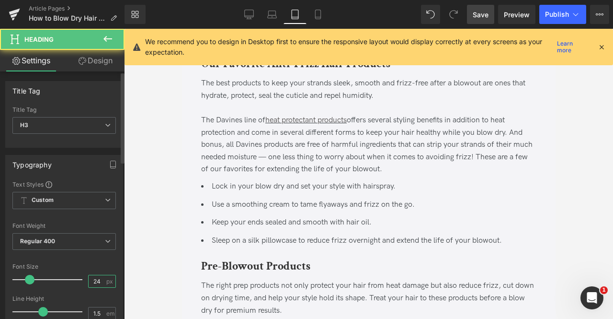
click at [98, 277] on input "24" at bounding box center [97, 281] width 17 height 12
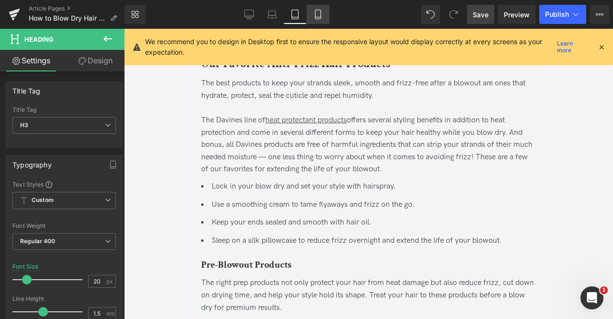
click at [316, 15] on icon at bounding box center [317, 14] width 5 height 9
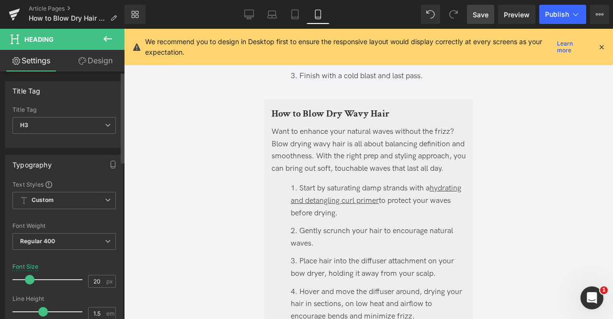
scroll to position [3006, 0]
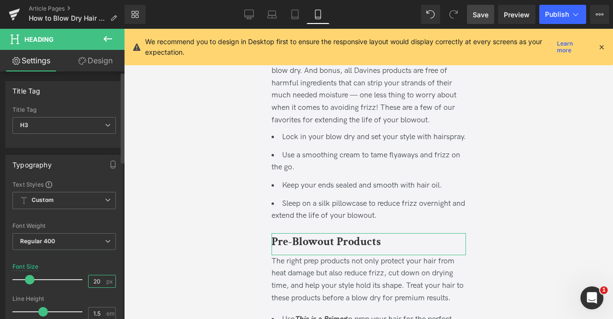
click at [100, 279] on input "20" at bounding box center [97, 281] width 17 height 12
type input "20"
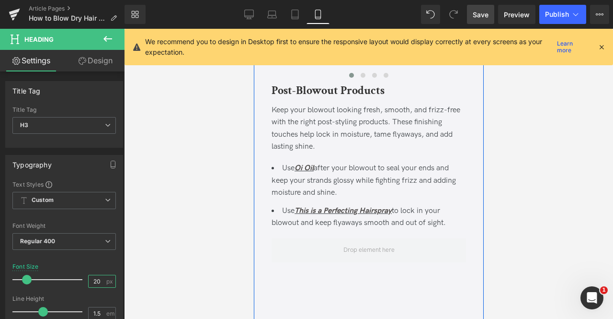
scroll to position [3514, 0]
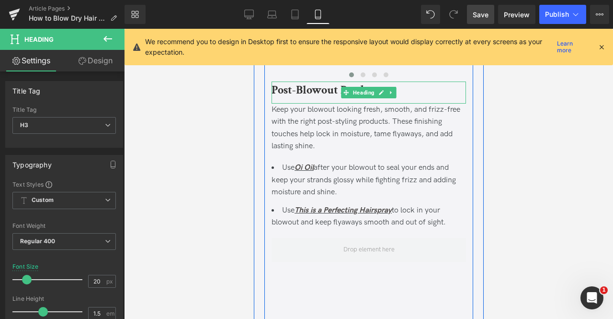
click at [315, 97] on b "Post-Blowout Products" at bounding box center [327, 89] width 113 height 15
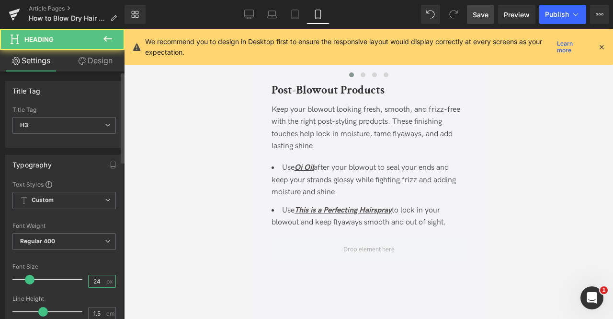
click at [100, 279] on input "24" at bounding box center [97, 281] width 17 height 12
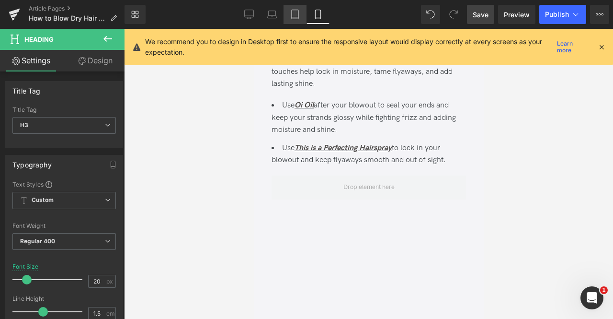
click at [298, 11] on icon at bounding box center [295, 15] width 10 height 10
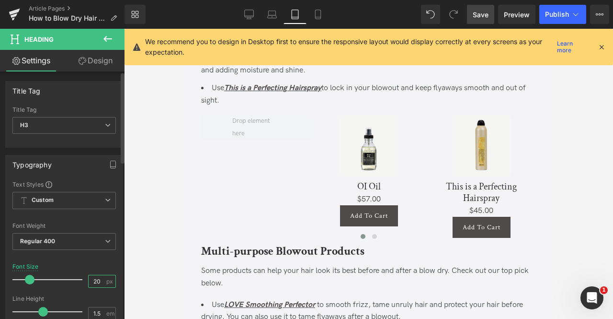
click at [99, 280] on input "20" at bounding box center [97, 281] width 17 height 12
type input "20"
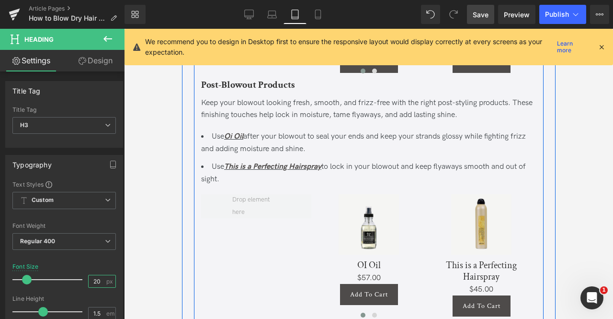
scroll to position [2325, 0]
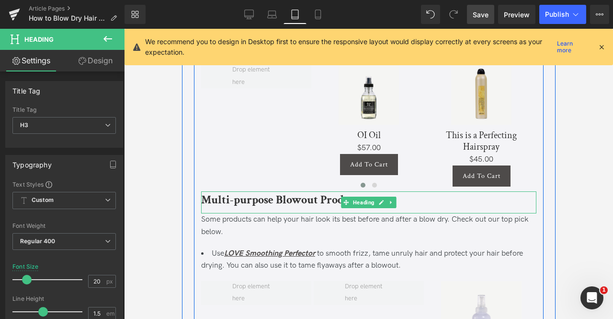
click at [232, 207] on b "Multi-purpose Blowout Products" at bounding box center [282, 199] width 163 height 15
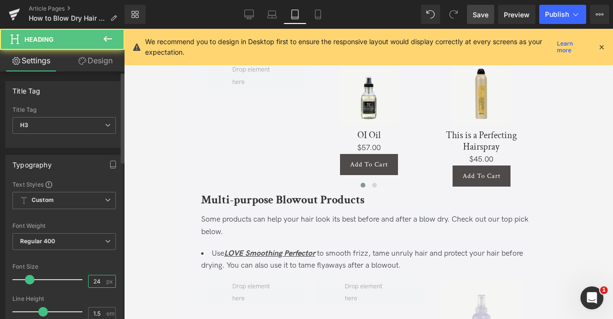
click at [94, 281] on input "24" at bounding box center [97, 281] width 17 height 12
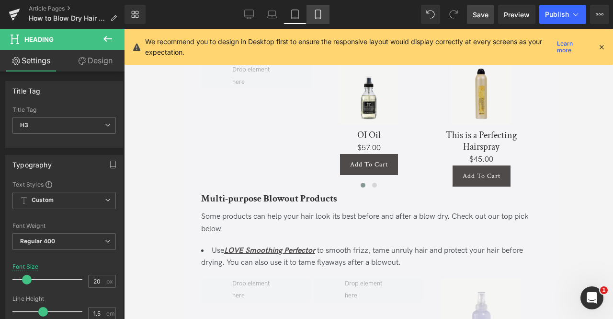
click at [312, 8] on link "Mobile" at bounding box center [318, 14] width 23 height 19
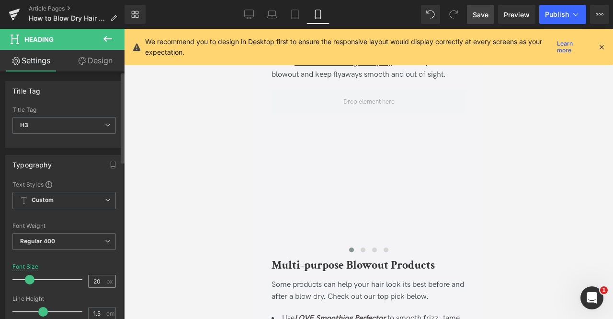
scroll to position [3709, 0]
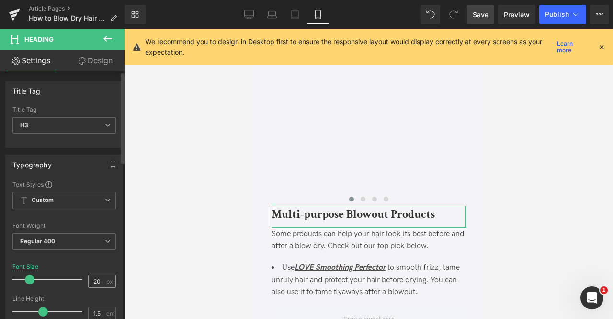
click at [102, 278] on div "20 px" at bounding box center [102, 281] width 28 height 13
click at [96, 278] on input "20" at bounding box center [97, 281] width 17 height 12
type input "20"
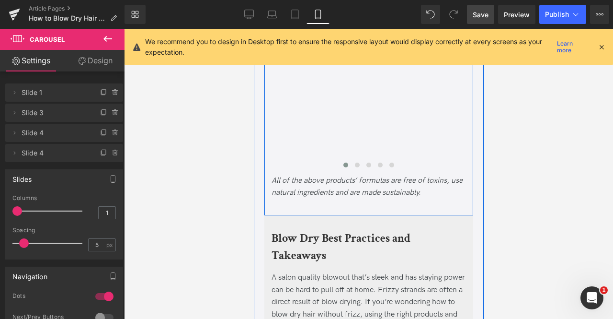
scroll to position [3955, 0]
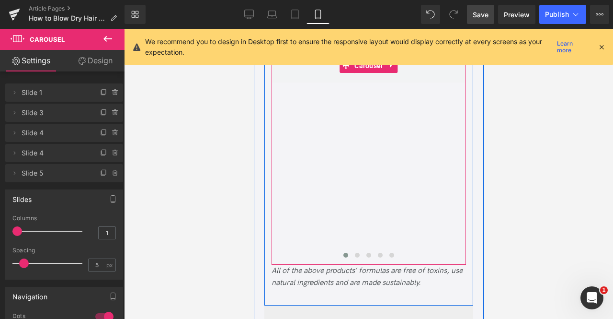
scroll to position [4191, 0]
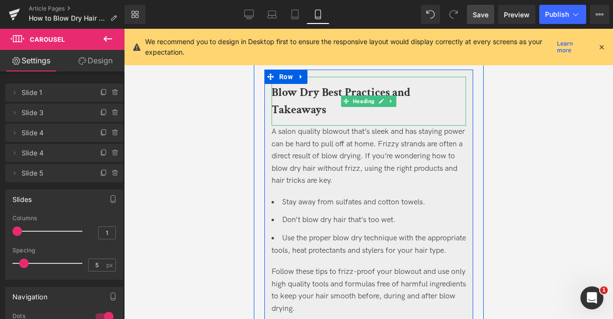
click at [292, 117] on b "Blow Dry Best Practices and Takeaways" at bounding box center [340, 101] width 139 height 32
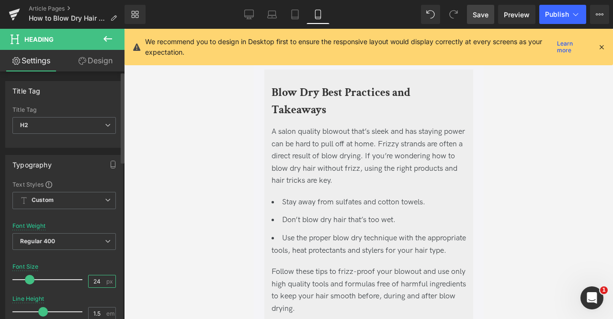
click at [98, 278] on input "24" at bounding box center [97, 281] width 17 height 12
click at [299, 20] on link "Tablet" at bounding box center [295, 14] width 23 height 19
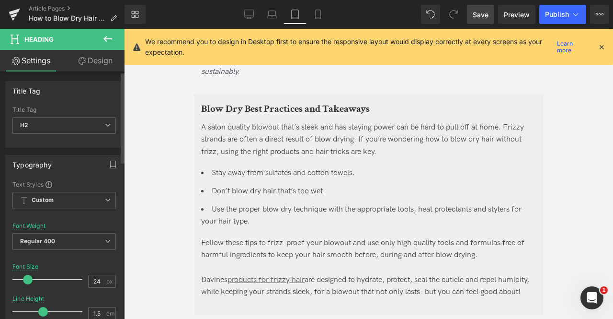
scroll to position [2755, 0]
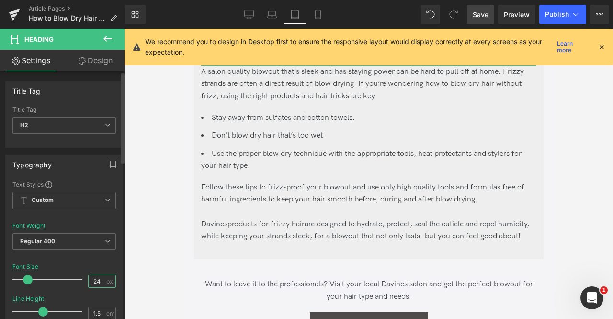
click at [99, 280] on input "24" at bounding box center [97, 281] width 17 height 12
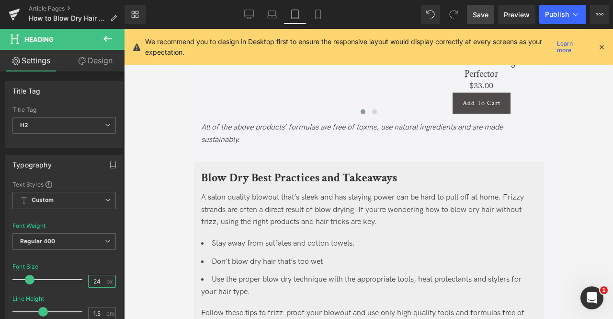
scroll to position [2589, 0]
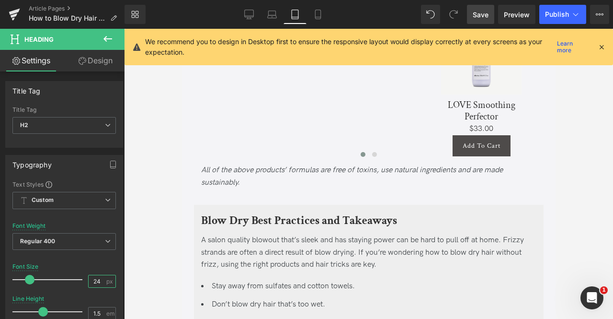
type input "24"
click at [484, 13] on span "Save" at bounding box center [481, 15] width 16 height 10
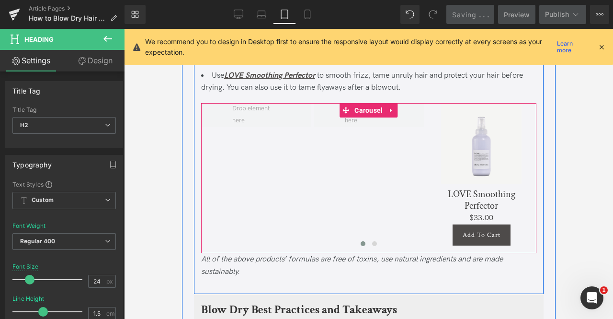
scroll to position [2514, 0]
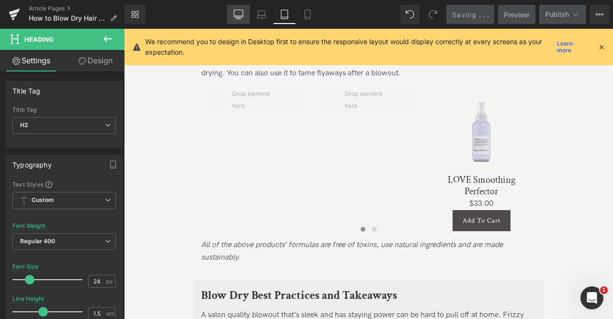
click at [236, 17] on icon at bounding box center [238, 13] width 9 height 7
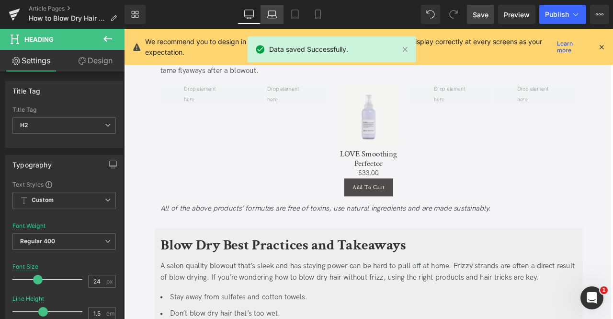
click at [263, 15] on link "Laptop" at bounding box center [272, 14] width 23 height 19
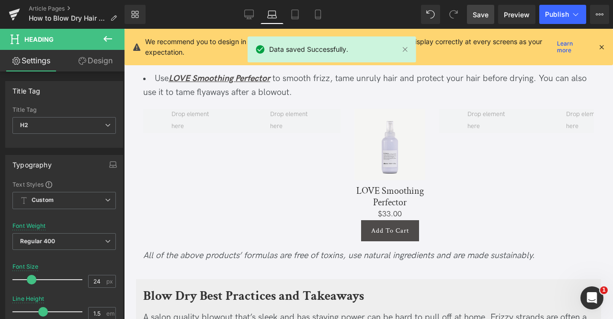
scroll to position [2607, 0]
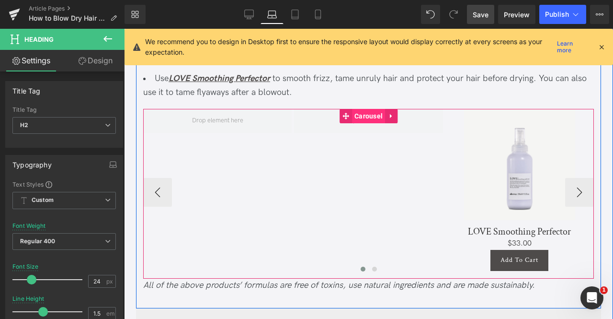
click at [355, 114] on span "Carousel" at bounding box center [368, 116] width 33 height 14
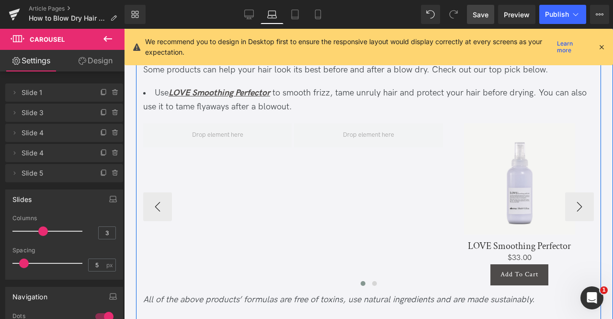
scroll to position [2601, 0]
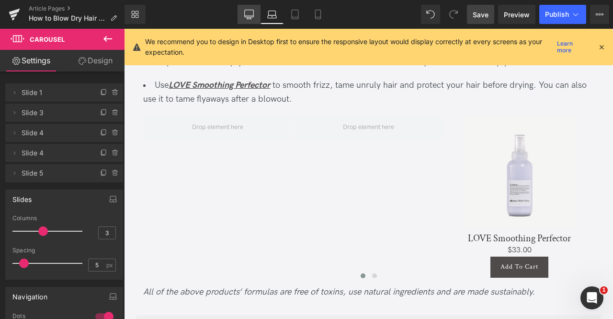
click at [252, 18] on icon at bounding box center [249, 15] width 10 height 10
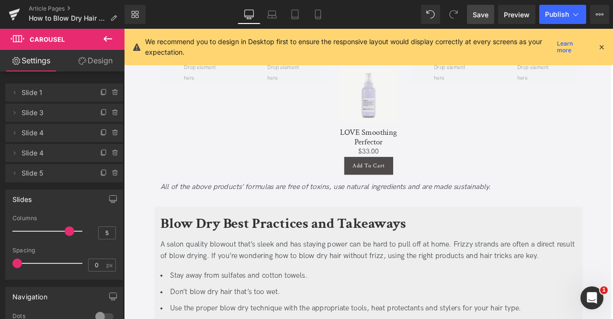
scroll to position [2528, 0]
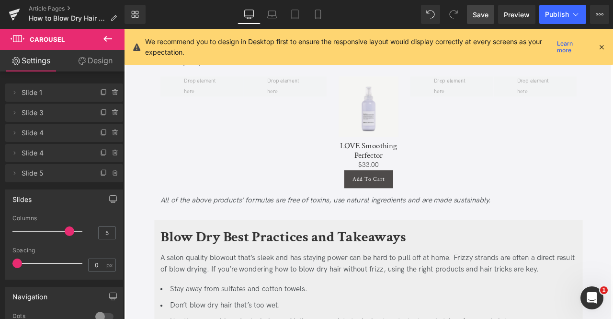
click at [482, 21] on link "Save" at bounding box center [480, 14] width 27 height 19
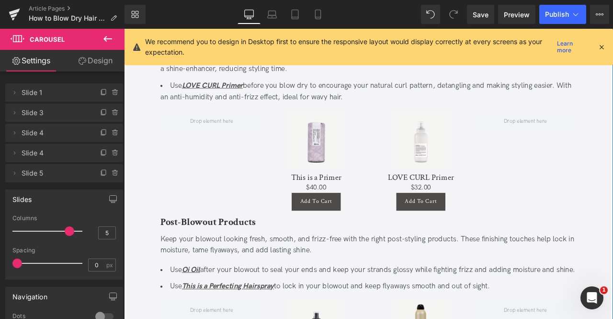
scroll to position [2063, 0]
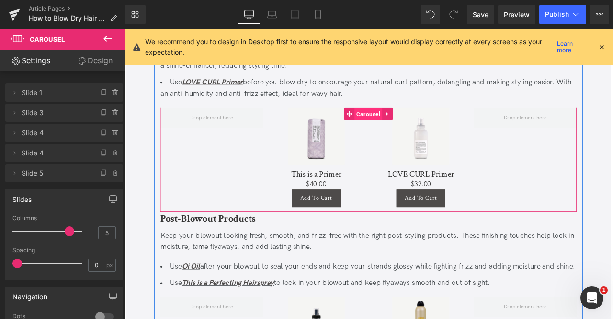
click at [404, 124] on span "Carousel" at bounding box center [413, 129] width 33 height 14
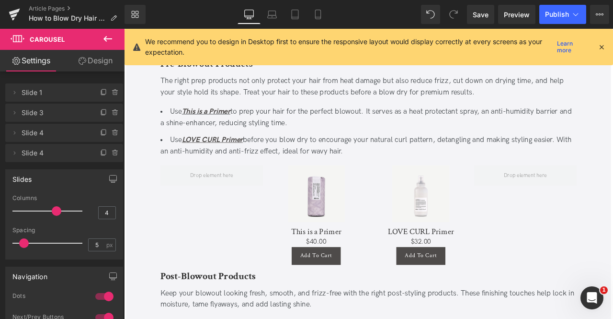
scroll to position [1995, 0]
click at [268, 17] on icon at bounding box center [272, 15] width 10 height 10
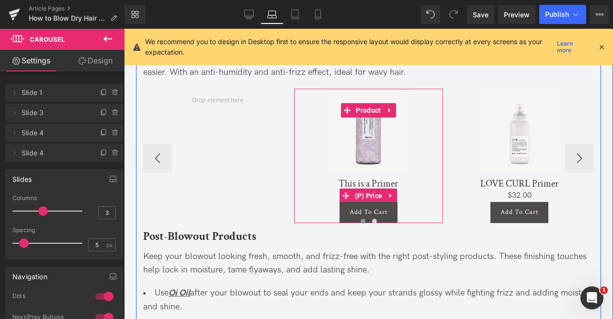
scroll to position [2138, 0]
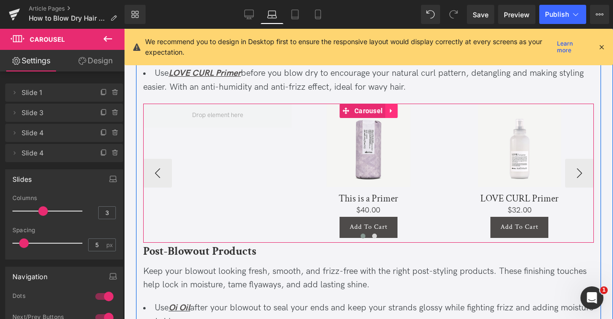
click at [392, 109] on icon at bounding box center [391, 110] width 7 height 7
click at [386, 109] on icon at bounding box center [385, 110] width 7 height 7
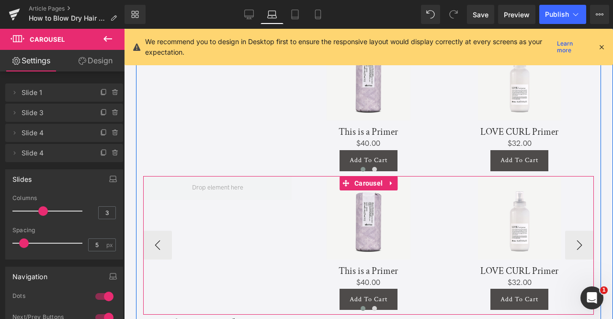
scroll to position [2205, 0]
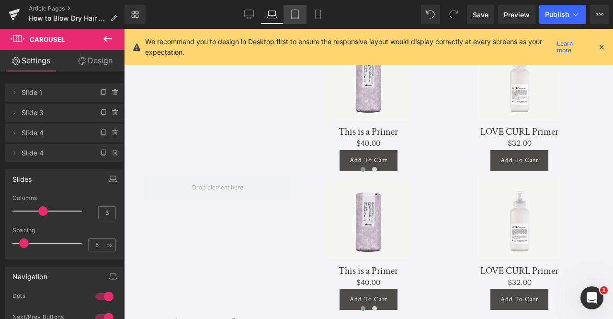
click at [294, 22] on link "Tablet" at bounding box center [295, 14] width 23 height 19
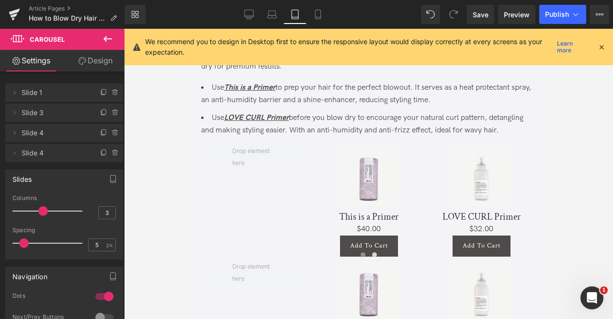
scroll to position [2016, 0]
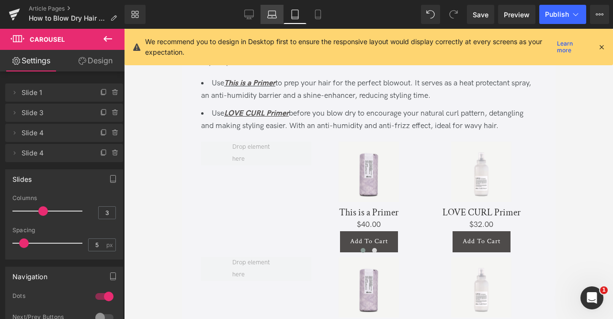
click at [263, 10] on link "Laptop" at bounding box center [272, 14] width 23 height 19
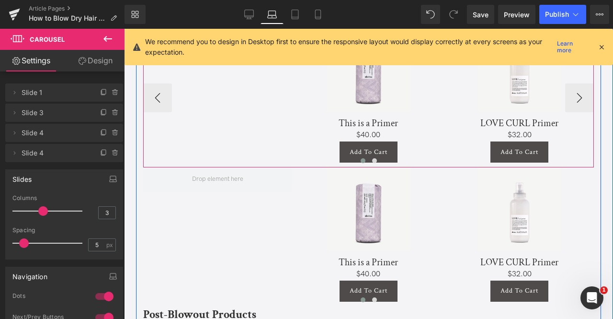
scroll to position [2214, 0]
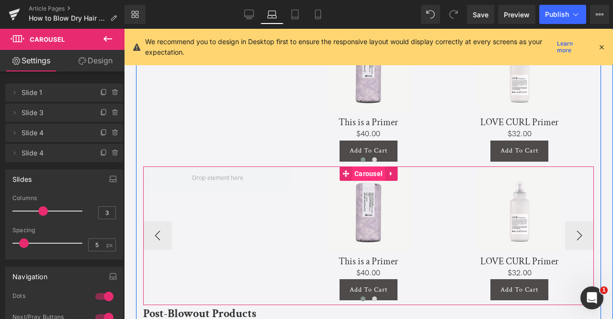
click at [367, 168] on span "Carousel" at bounding box center [368, 173] width 33 height 14
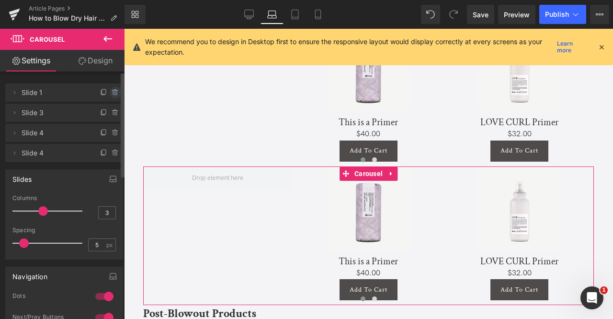
click at [113, 91] on icon at bounding box center [114, 91] width 5 height 0
click at [113, 90] on button "Delete" at bounding box center [105, 93] width 30 height 12
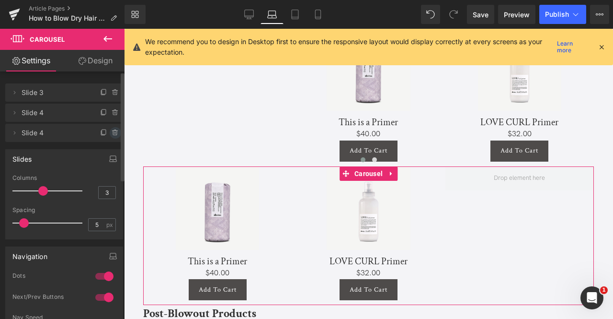
click at [114, 136] on icon at bounding box center [116, 133] width 8 height 8
click at [114, 136] on button "Delete" at bounding box center [105, 133] width 30 height 12
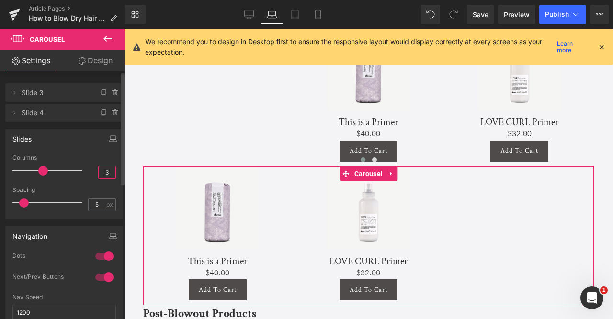
click at [104, 170] on input "3" at bounding box center [107, 172] width 17 height 12
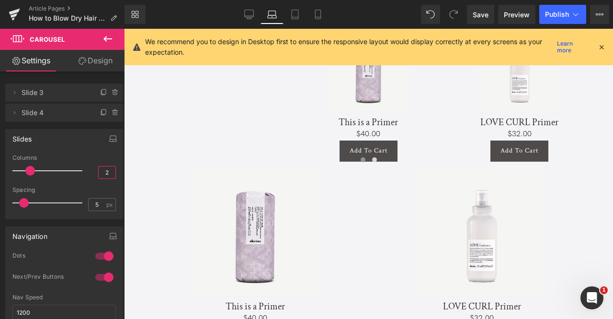
type input "2"
